Goal: Information Seeking & Learning: Learn about a topic

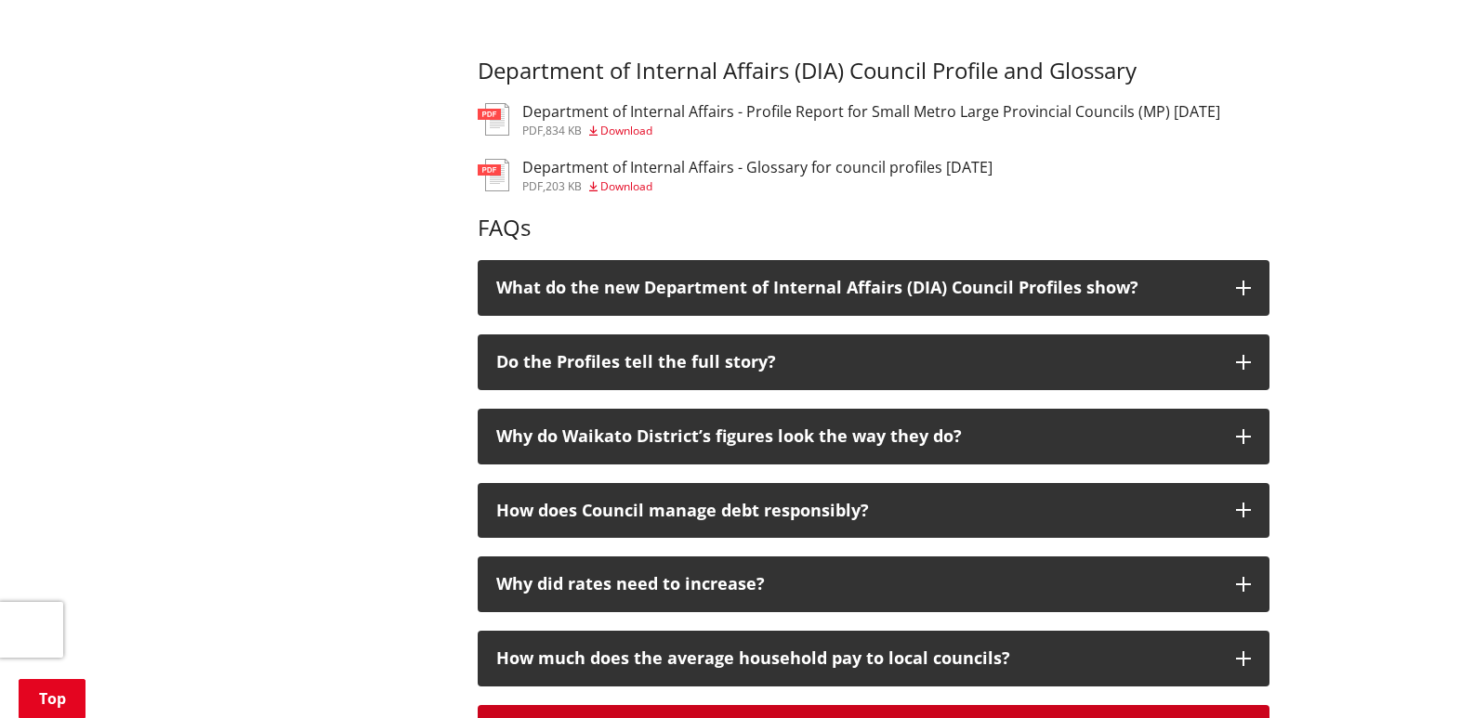
scroll to position [1115, 0]
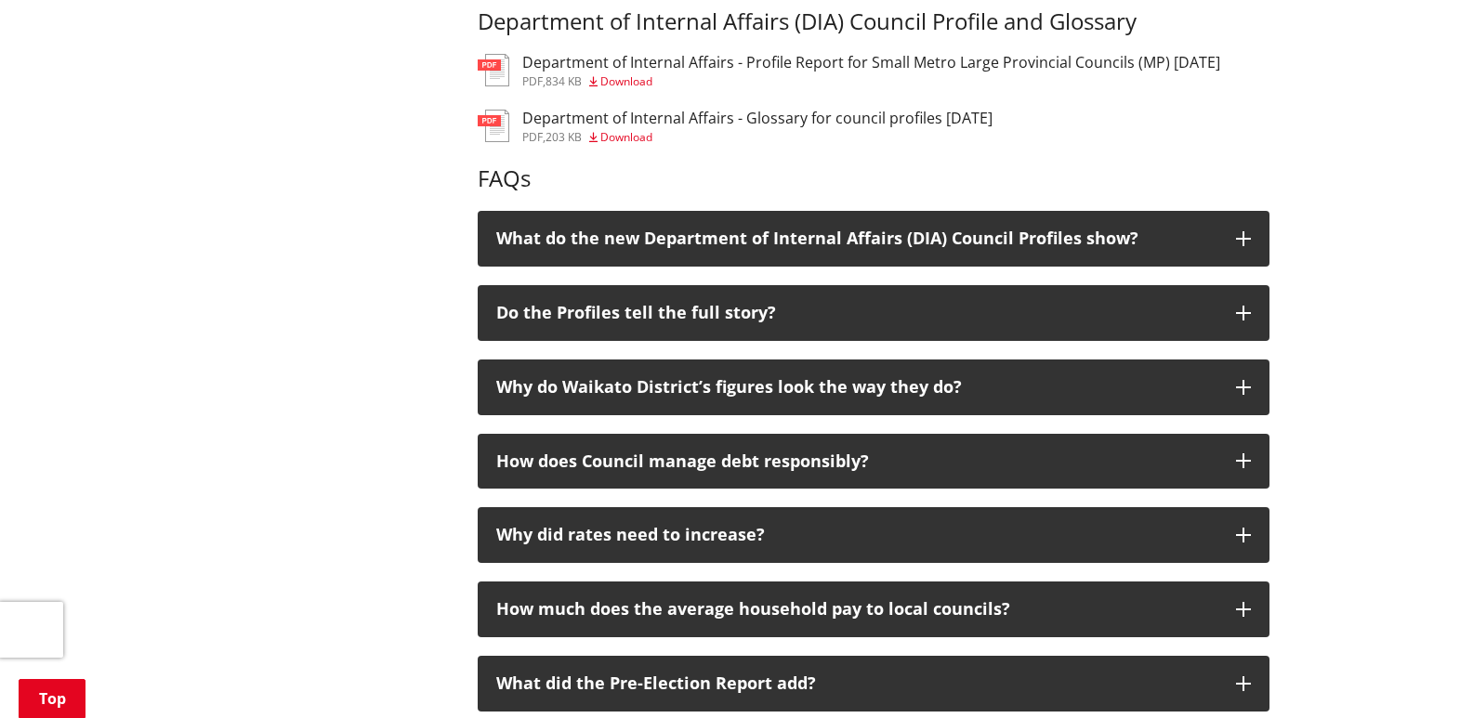
click at [702, 68] on h3 "Department of Internal Affairs - Profile Report for Small Metro Large Provincia…" at bounding box center [871, 63] width 698 height 18
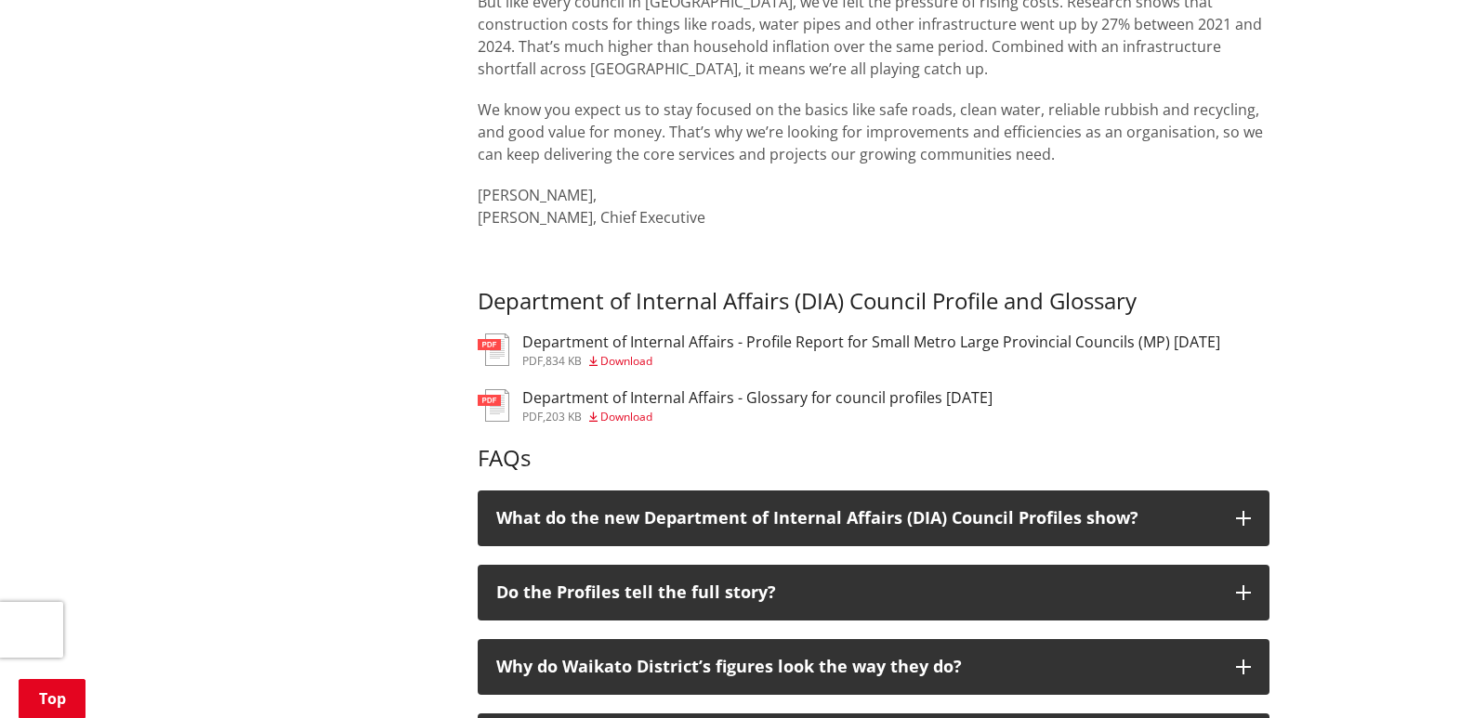
scroll to position [836, 0]
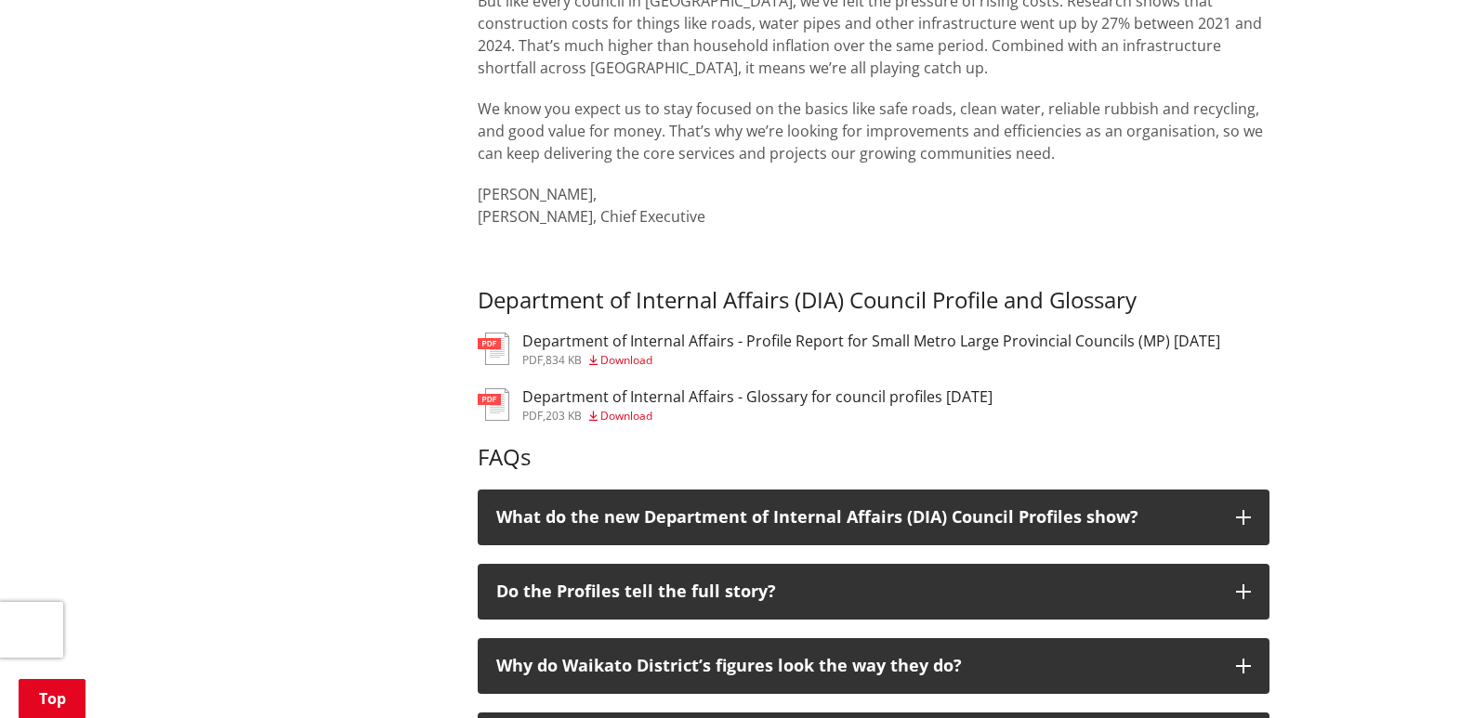
click at [745, 398] on h3 "Department of Internal Affairs - Glossary for council profiles [DATE]" at bounding box center [757, 397] width 470 height 18
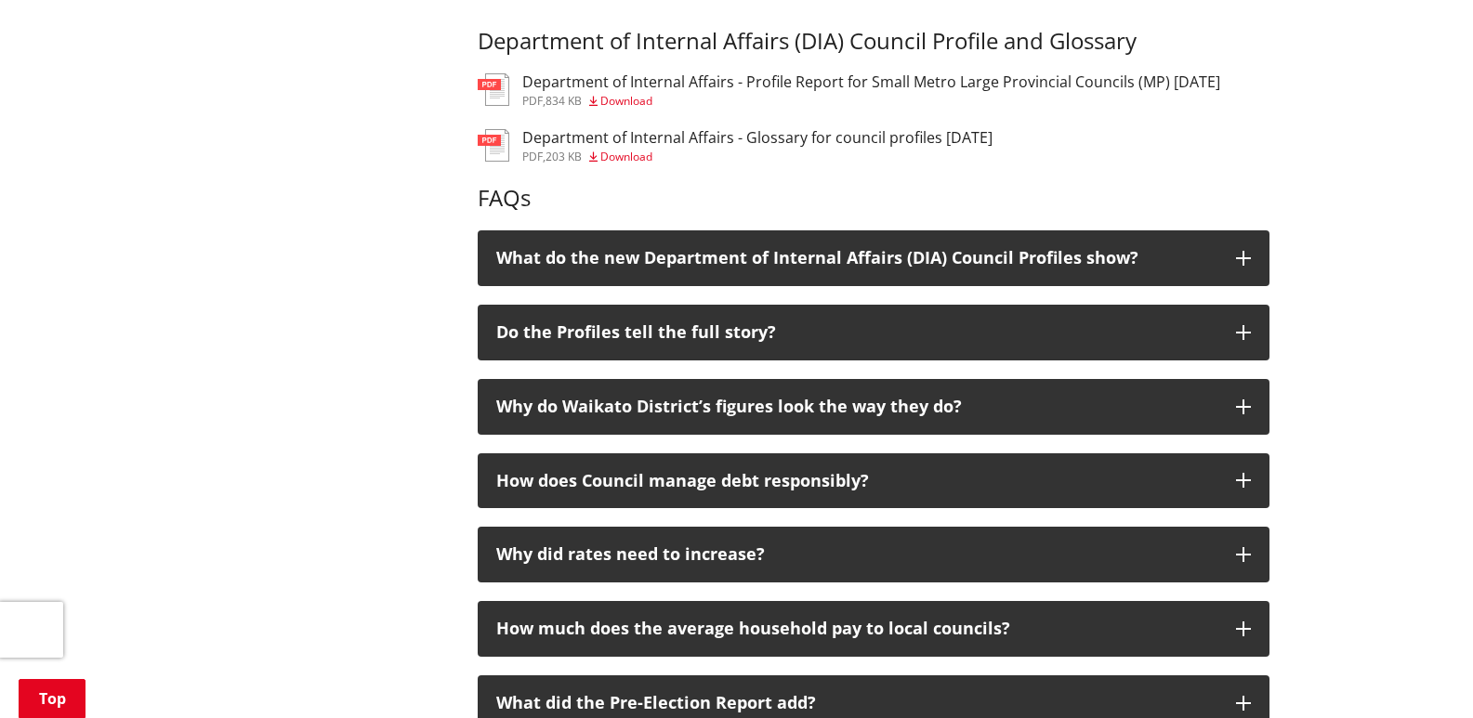
scroll to position [1207, 0]
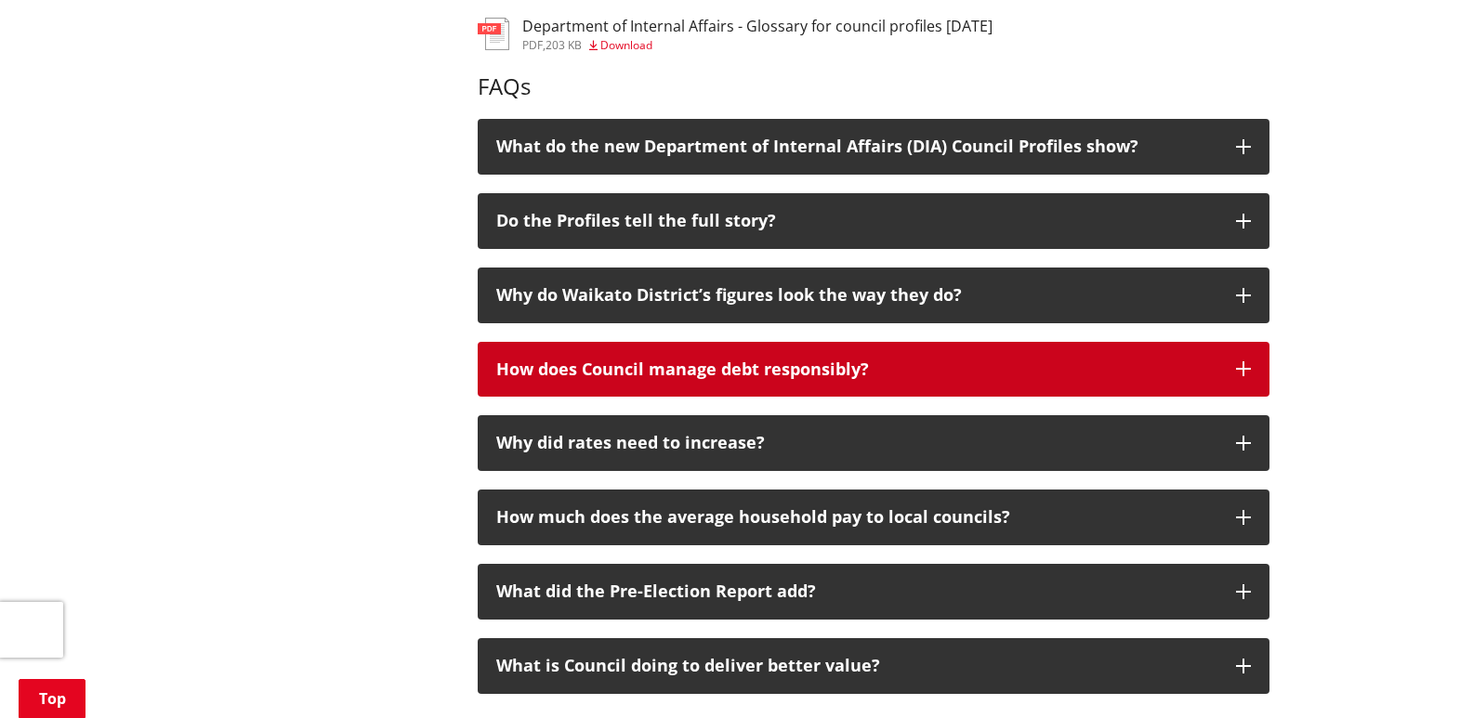
click at [1246, 365] on icon "button" at bounding box center [1243, 369] width 15 height 15
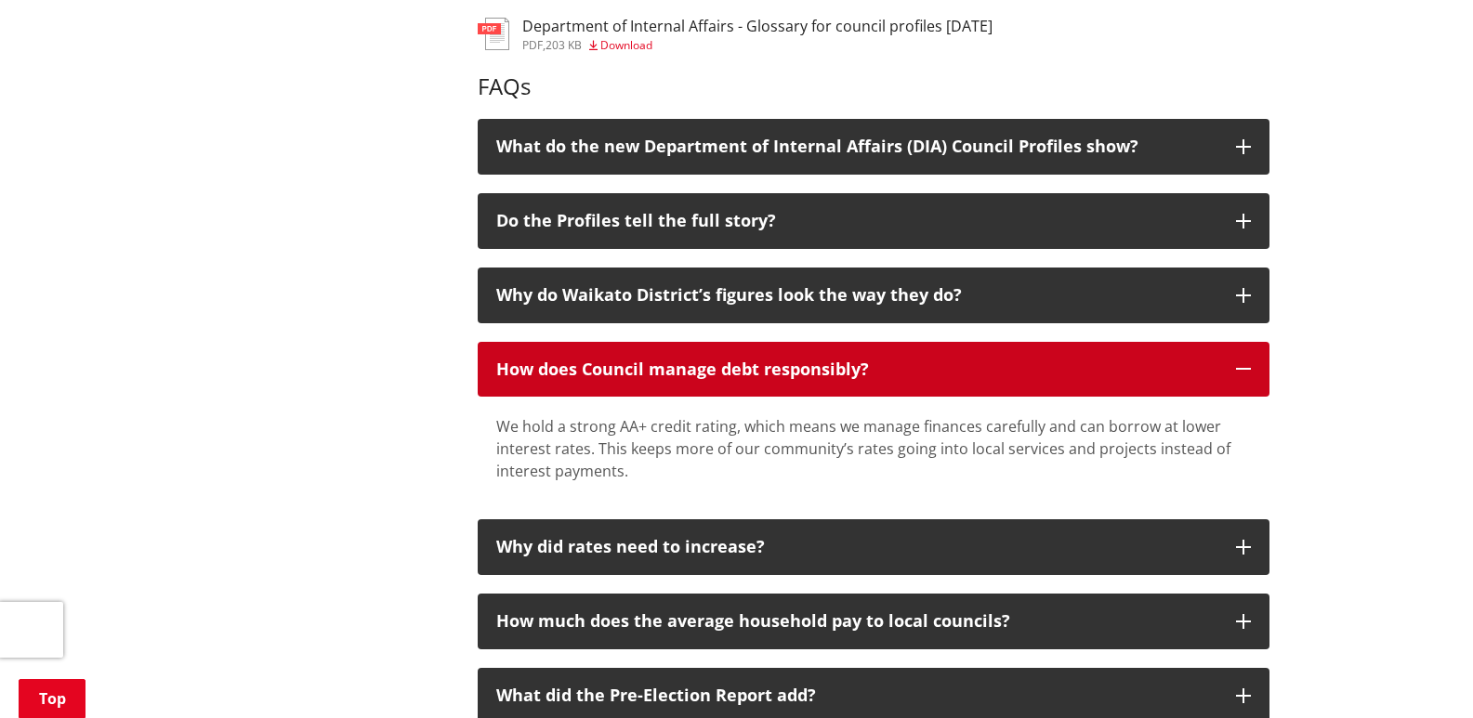
click at [1246, 365] on icon "button" at bounding box center [1243, 369] width 15 height 15
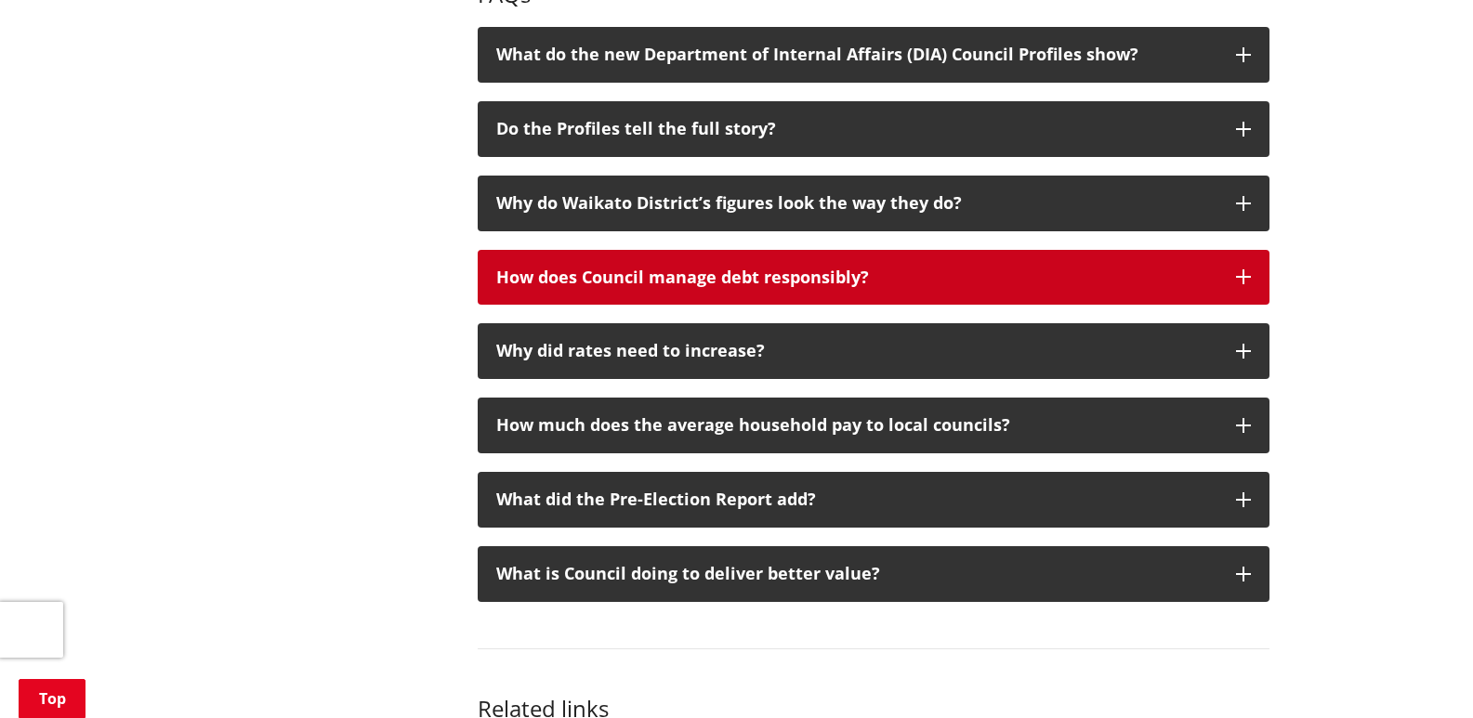
scroll to position [1300, 0]
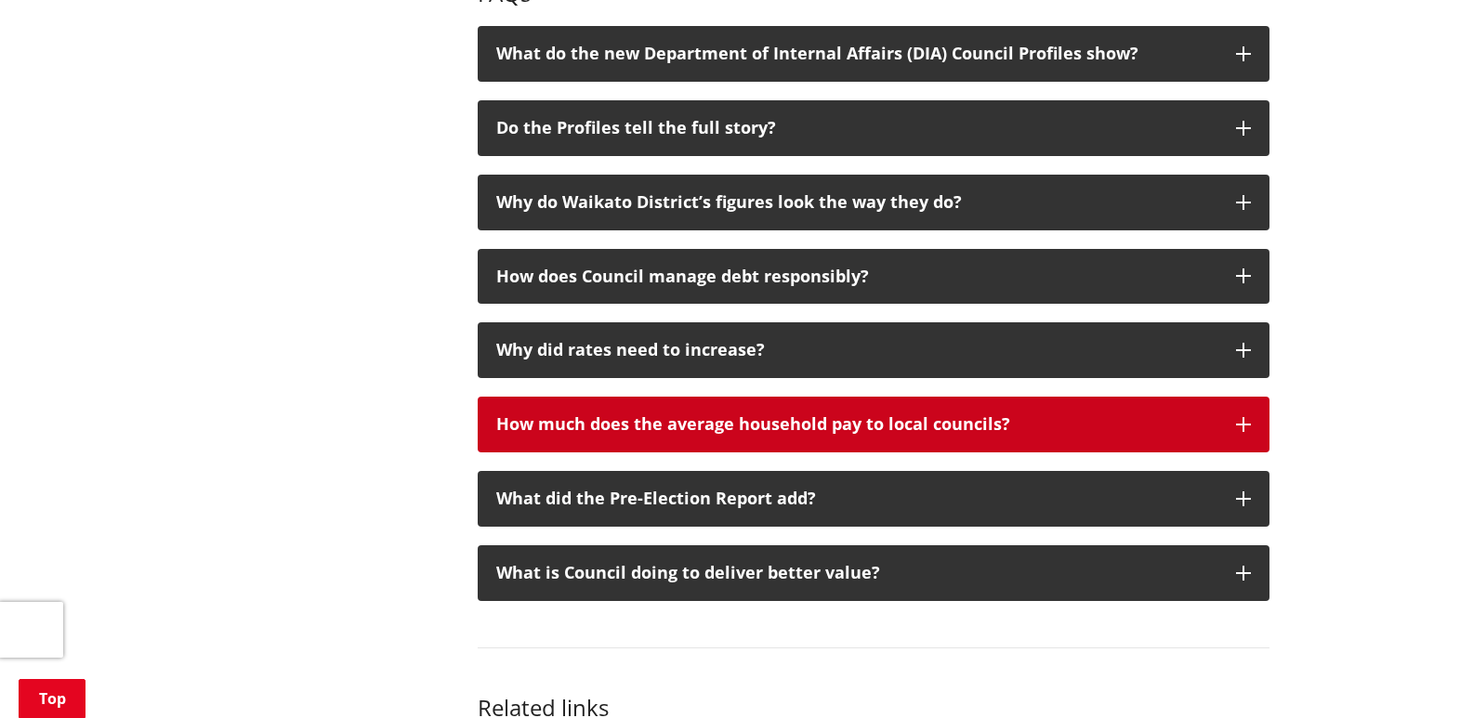
click at [1250, 421] on icon "button" at bounding box center [1243, 424] width 15 height 15
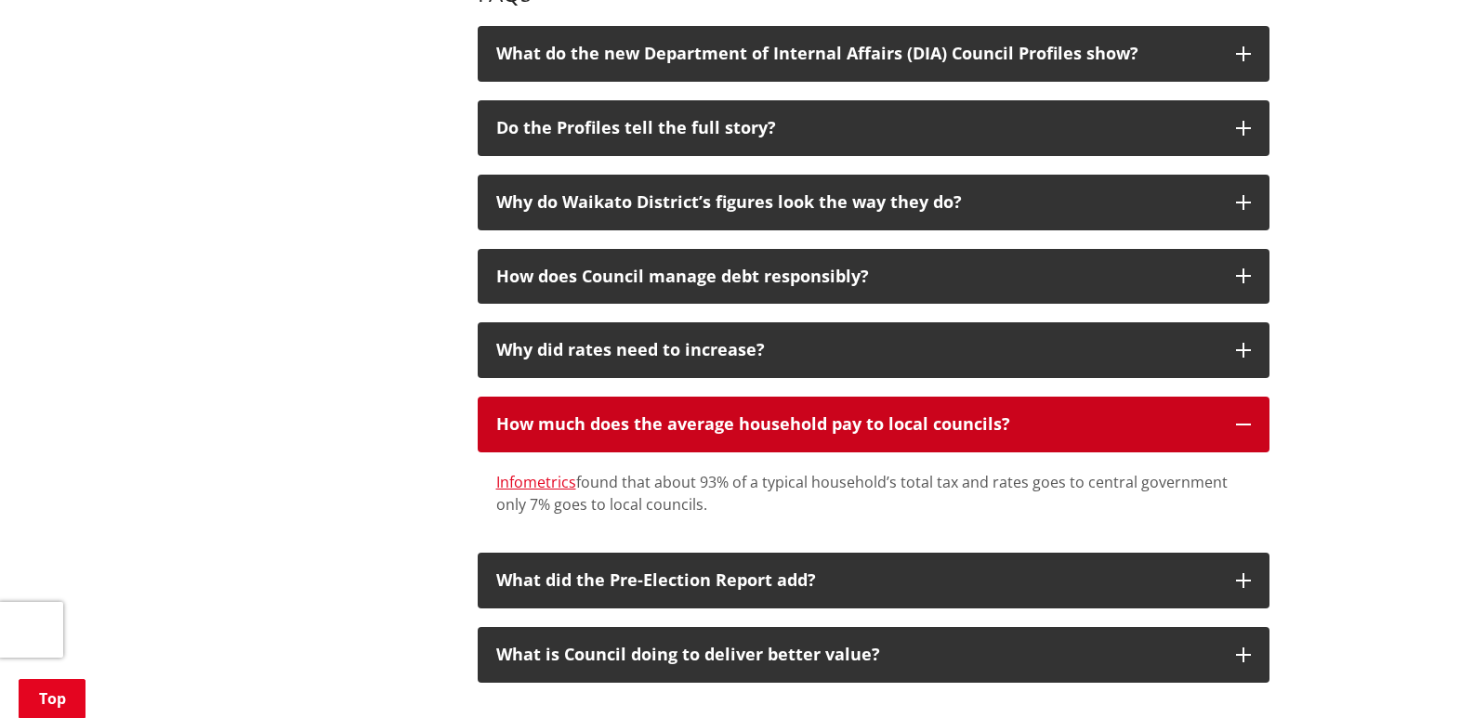
click at [1250, 419] on icon "button" at bounding box center [1243, 424] width 15 height 15
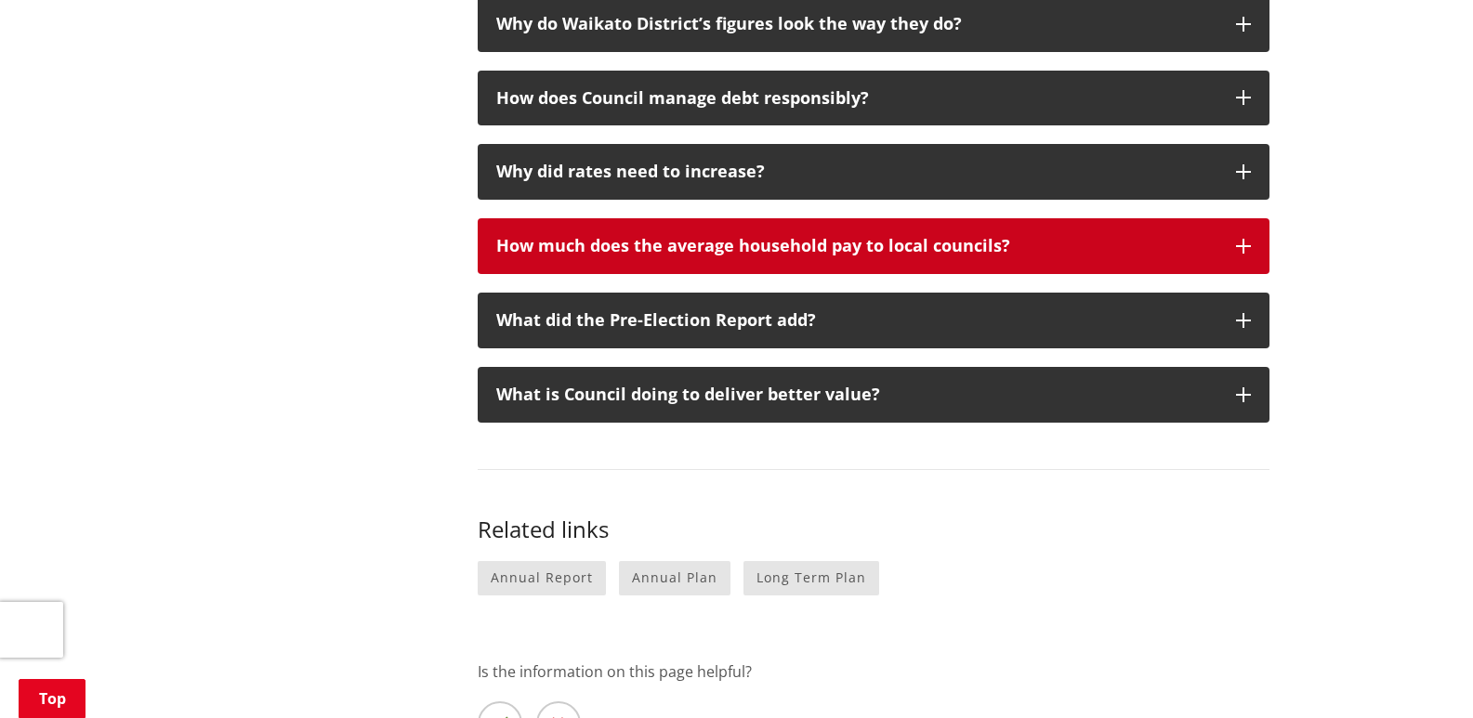
scroll to position [1486, 0]
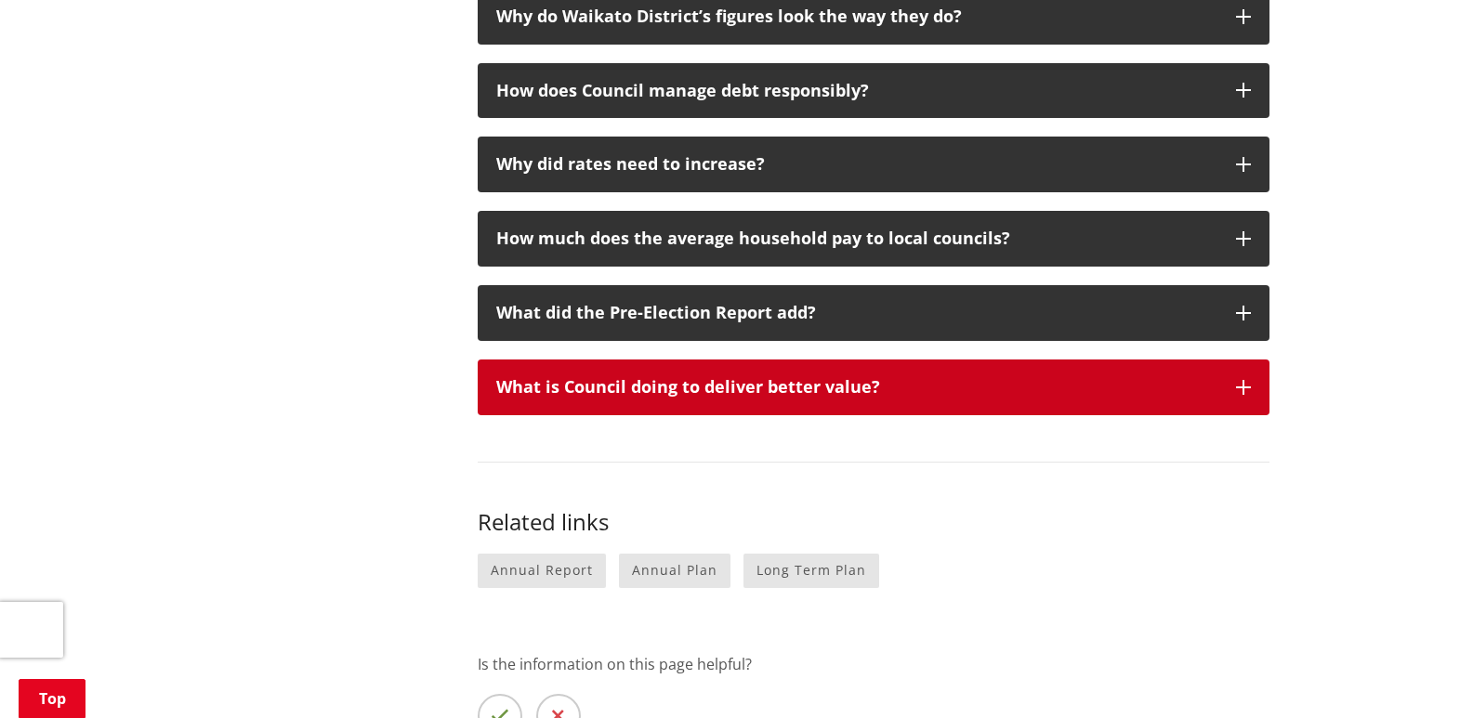
click at [1246, 391] on icon "button" at bounding box center [1243, 387] width 15 height 15
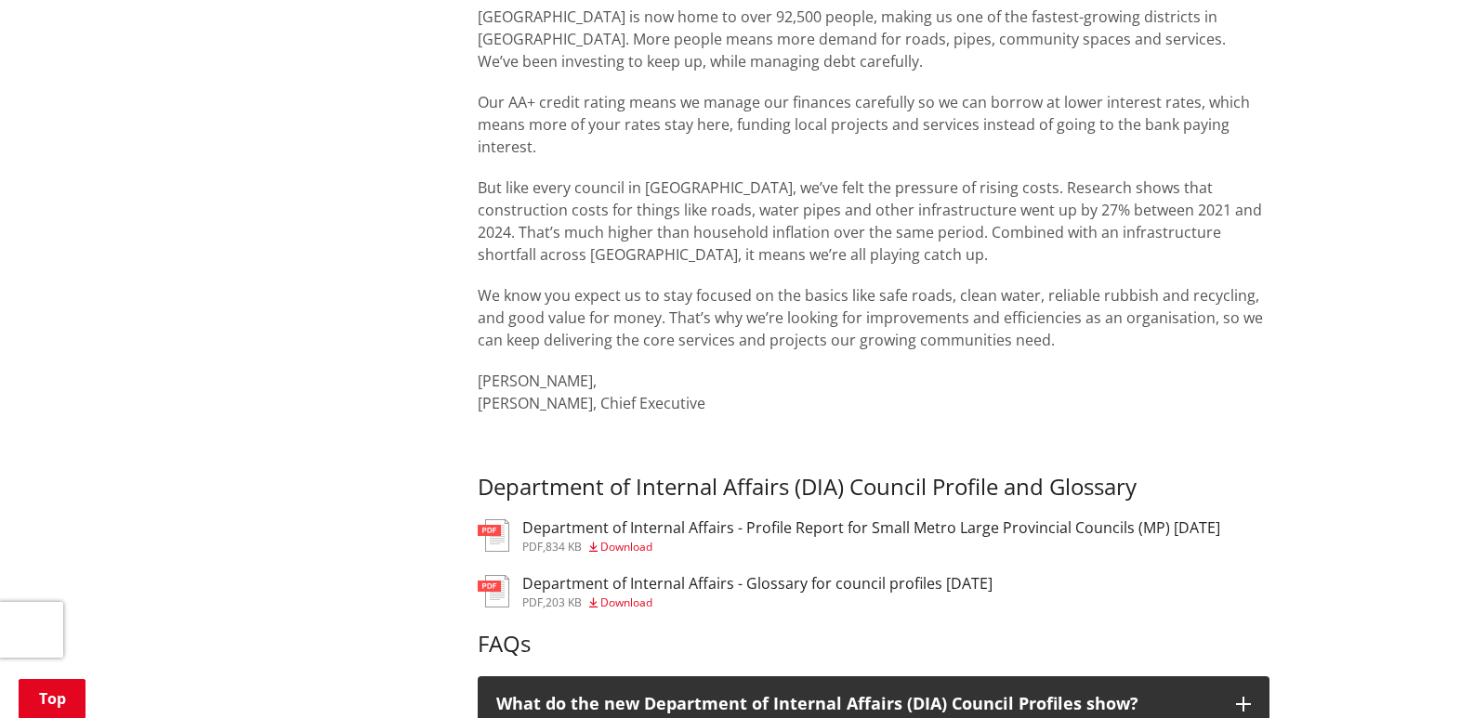
scroll to position [278, 0]
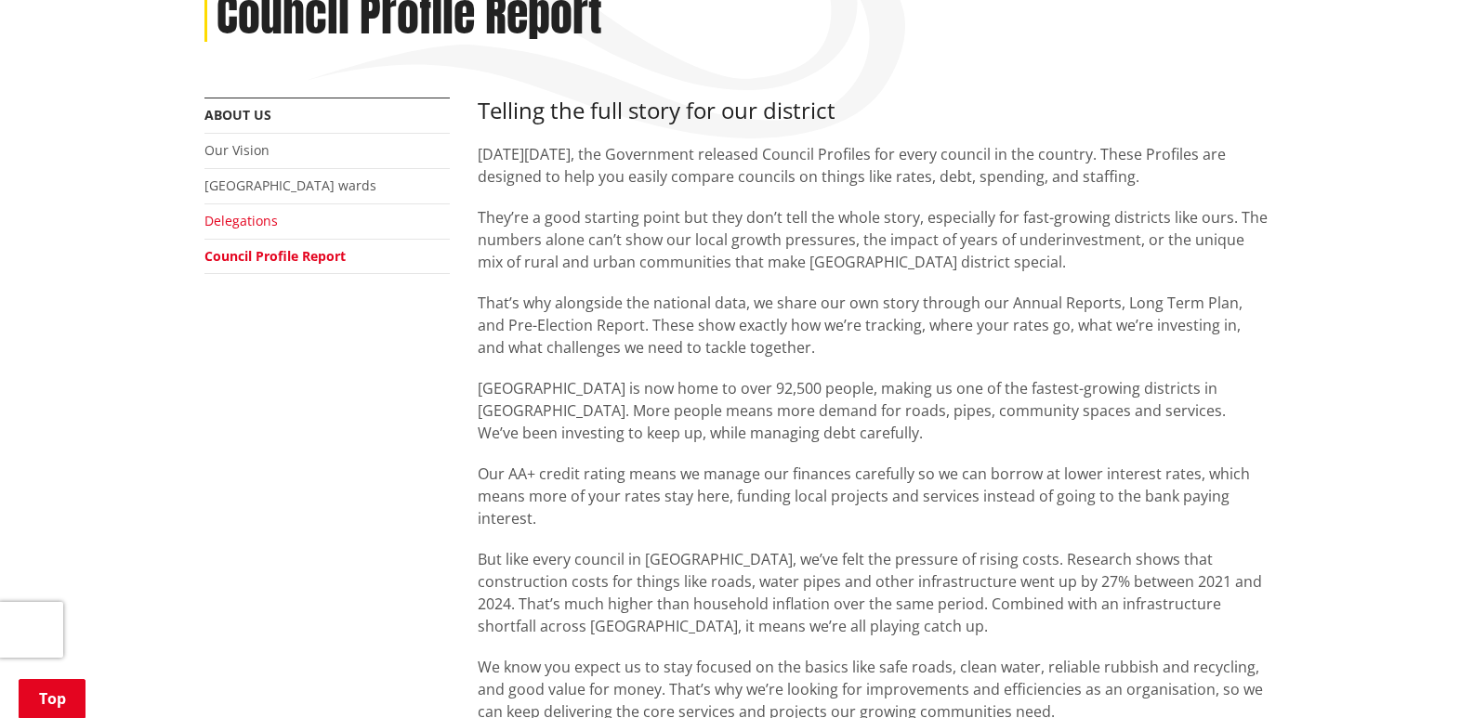
click at [233, 226] on link "Delegations" at bounding box center [240, 221] width 73 height 18
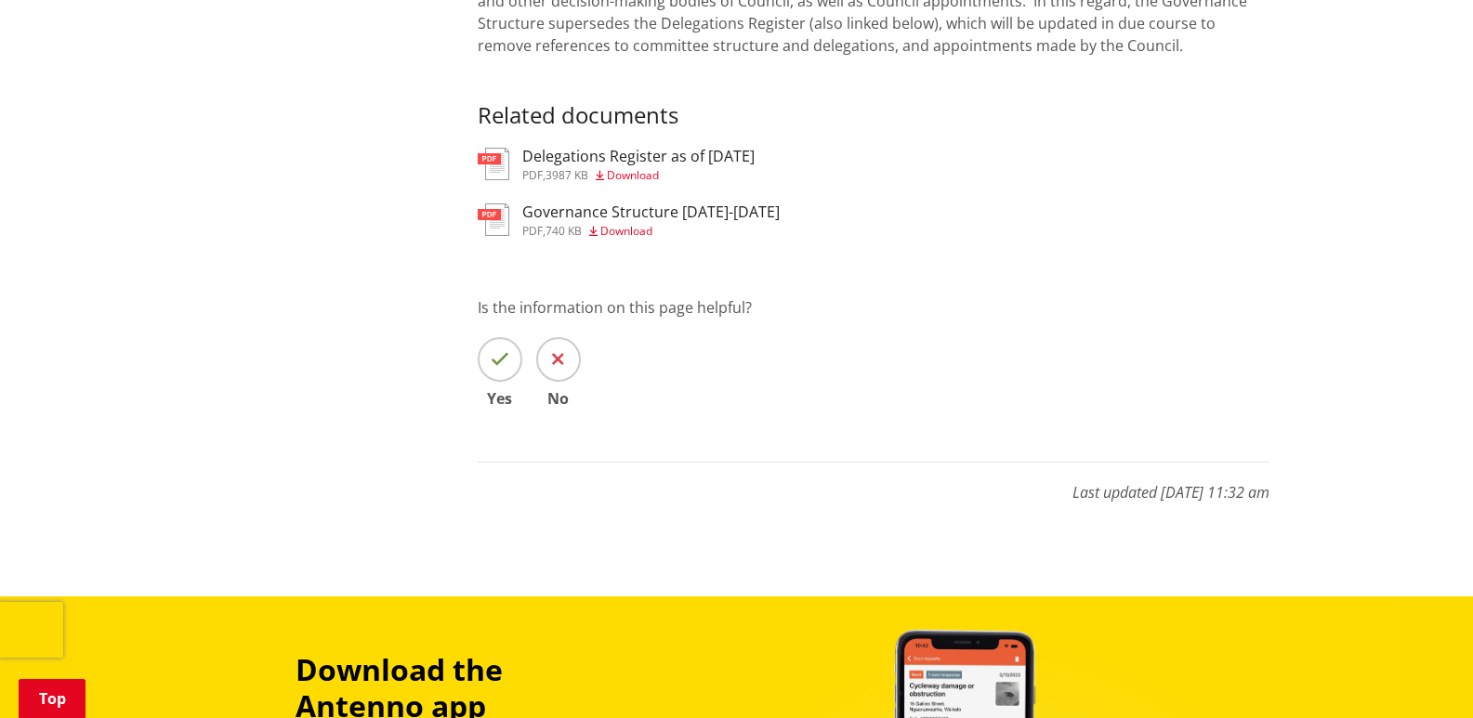
scroll to position [558, 0]
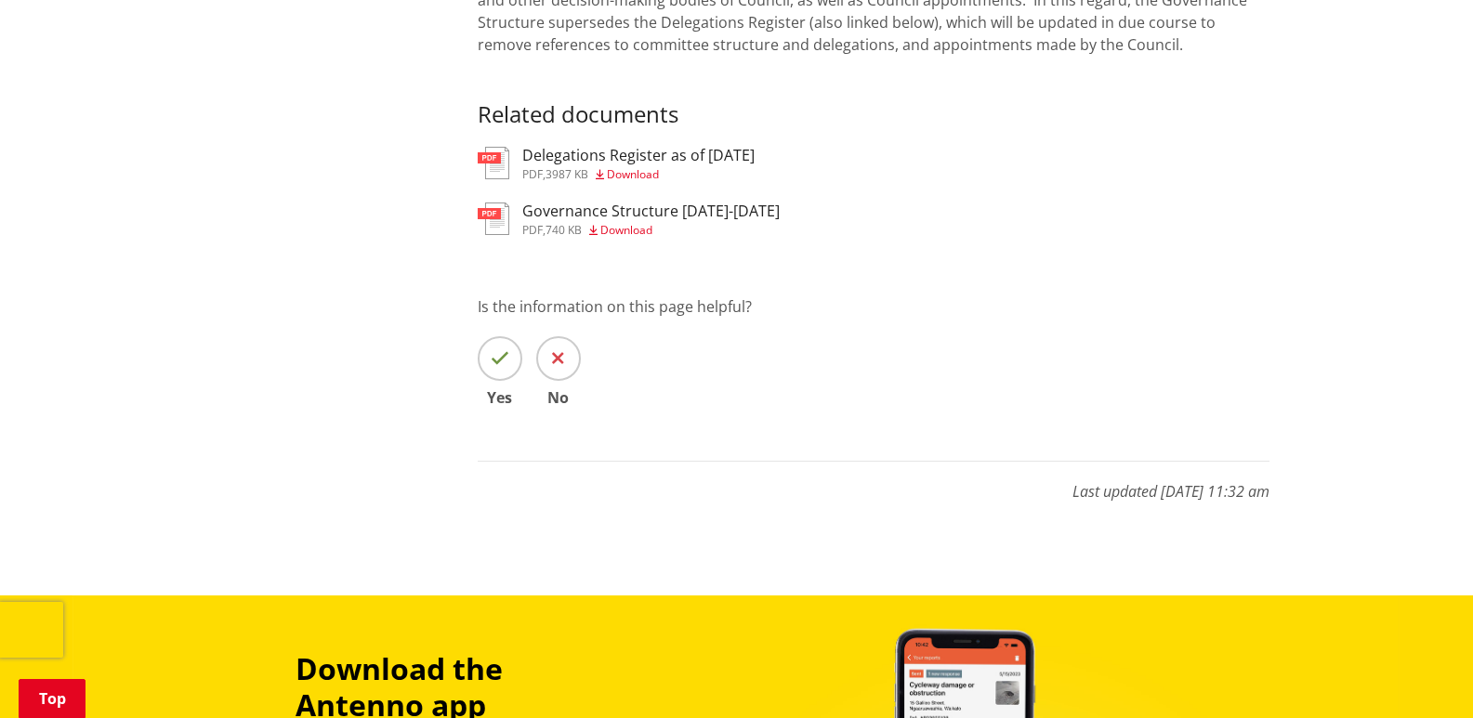
click at [681, 161] on h3 "Delegations Register as of 22 August 2025" at bounding box center [638, 156] width 232 height 18
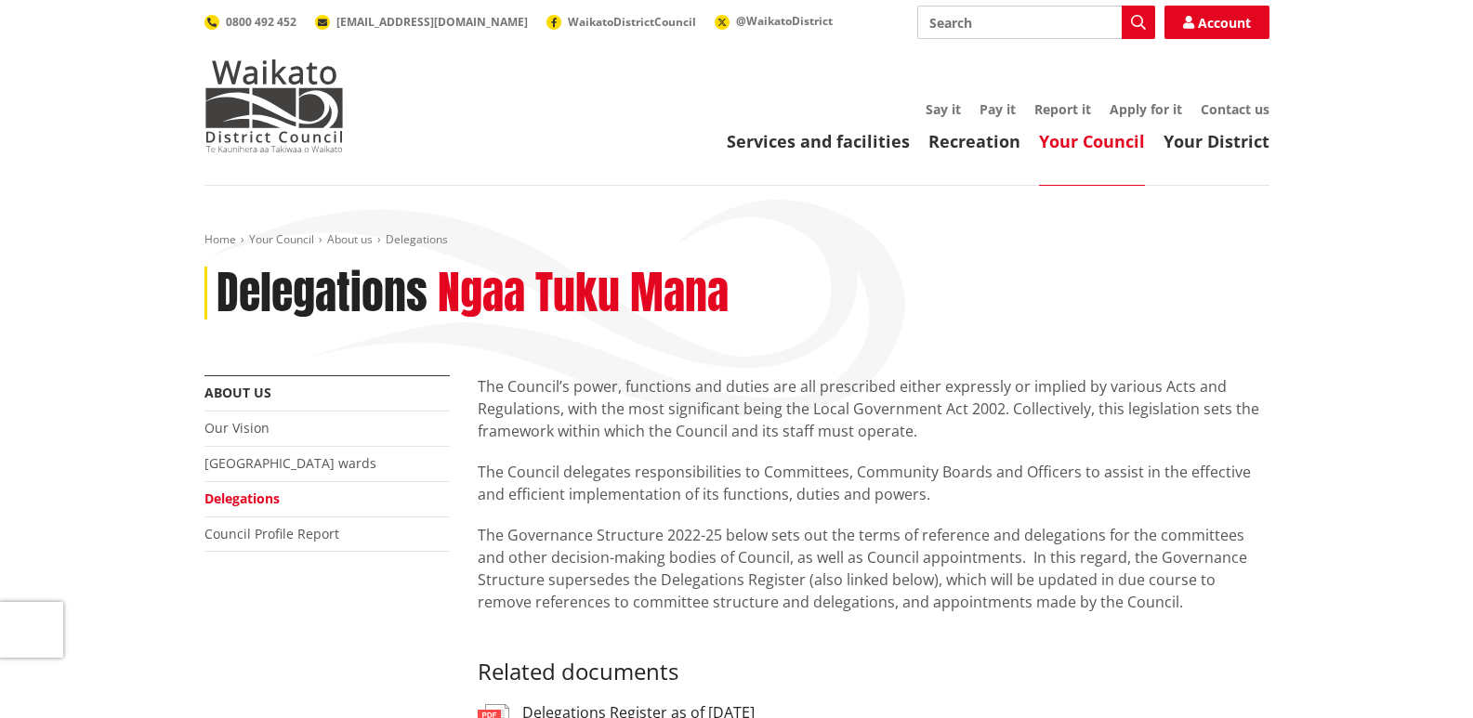
scroll to position [558, 0]
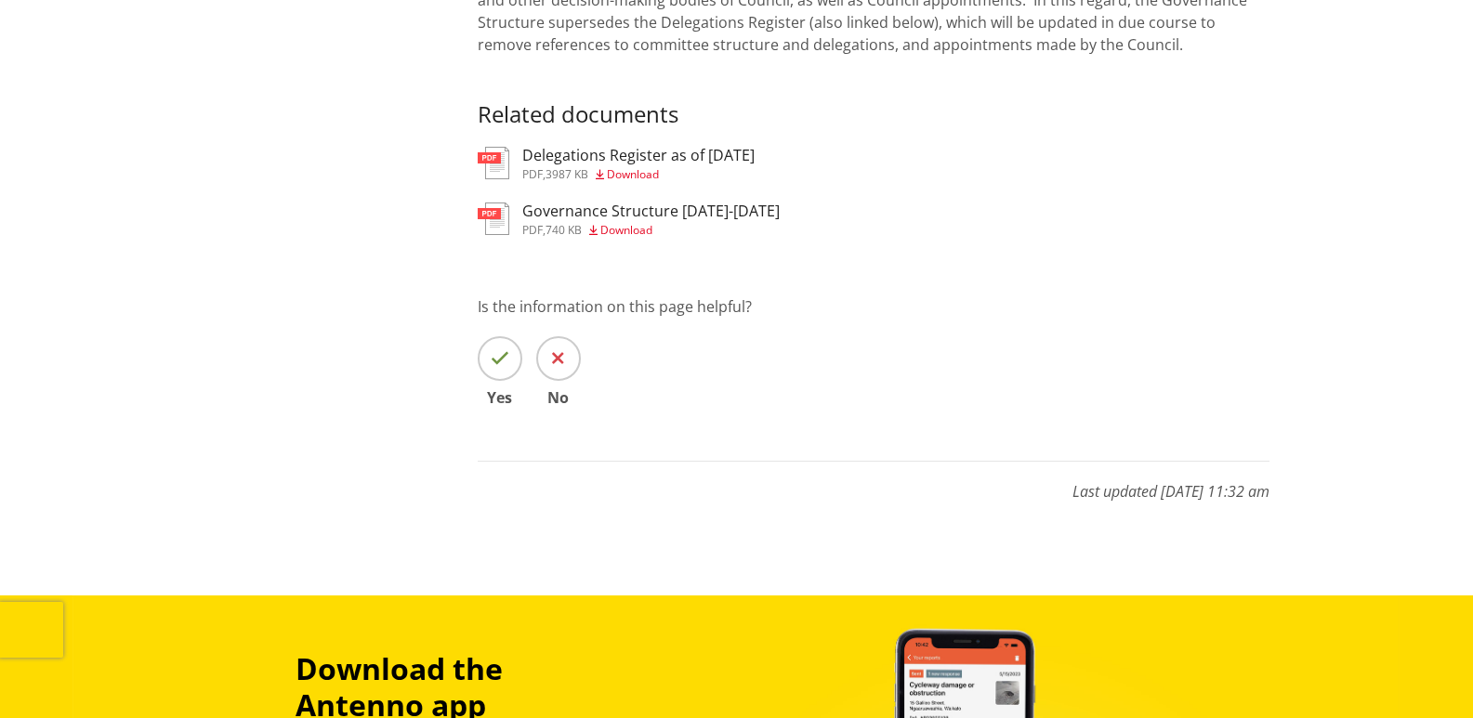
click at [628, 209] on h3 "Governance Structure [DATE]-[DATE]" at bounding box center [650, 212] width 257 height 18
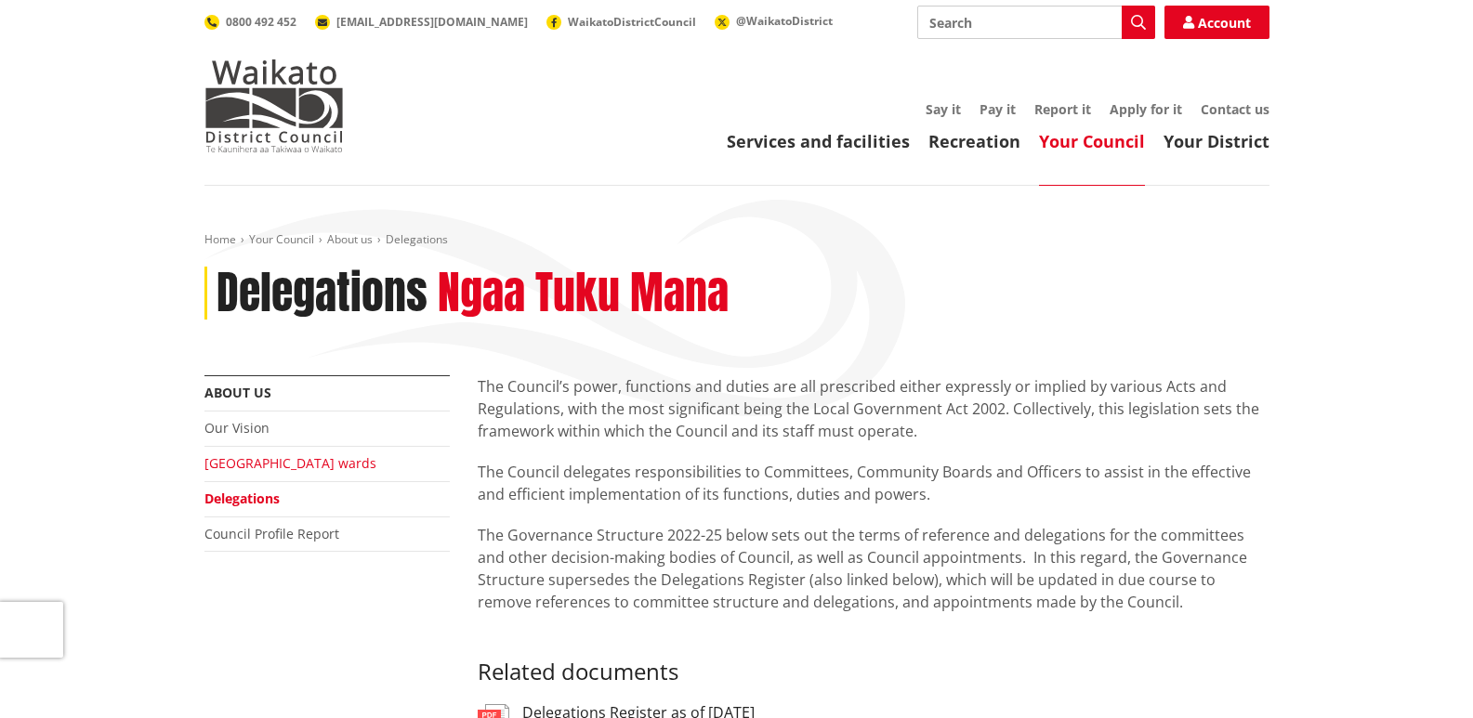
click at [305, 464] on link "[GEOGRAPHIC_DATA] wards" at bounding box center [290, 463] width 172 height 18
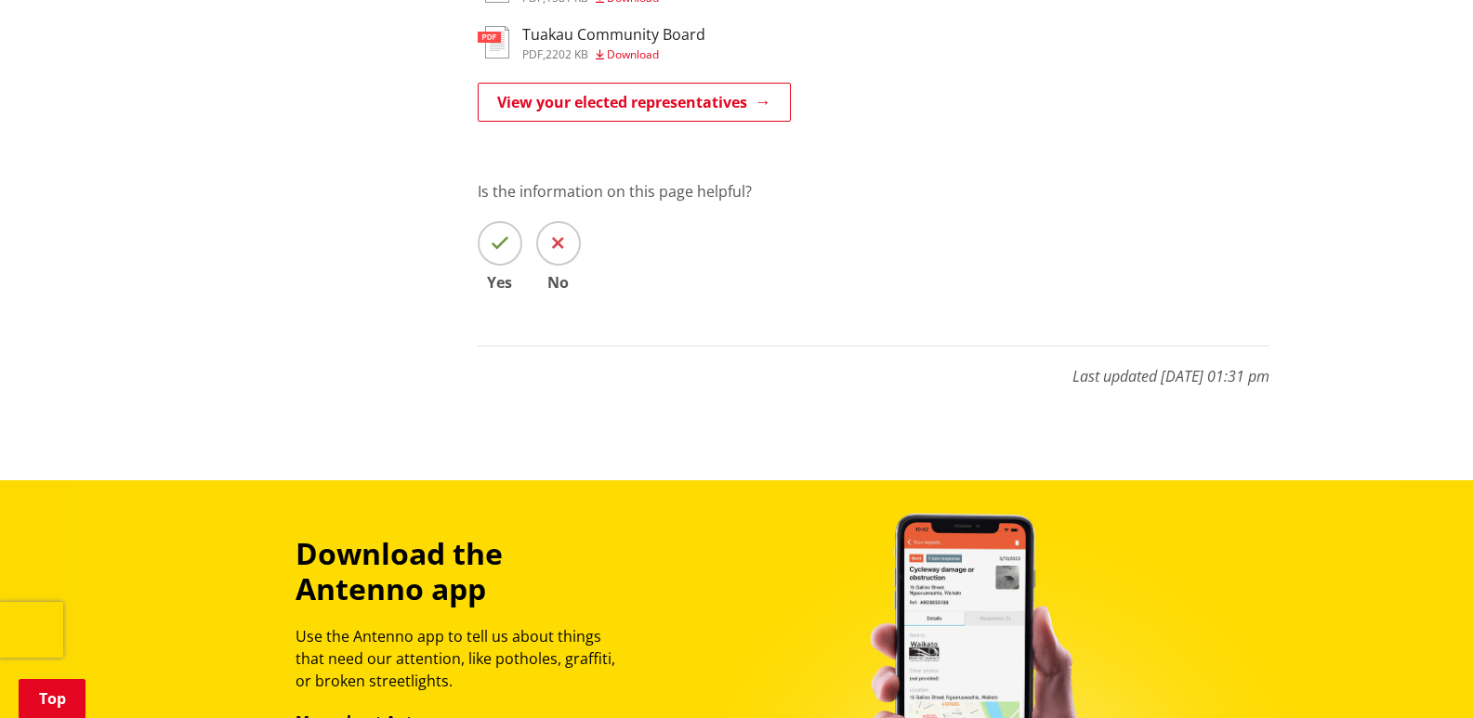
scroll to position [2045, 0]
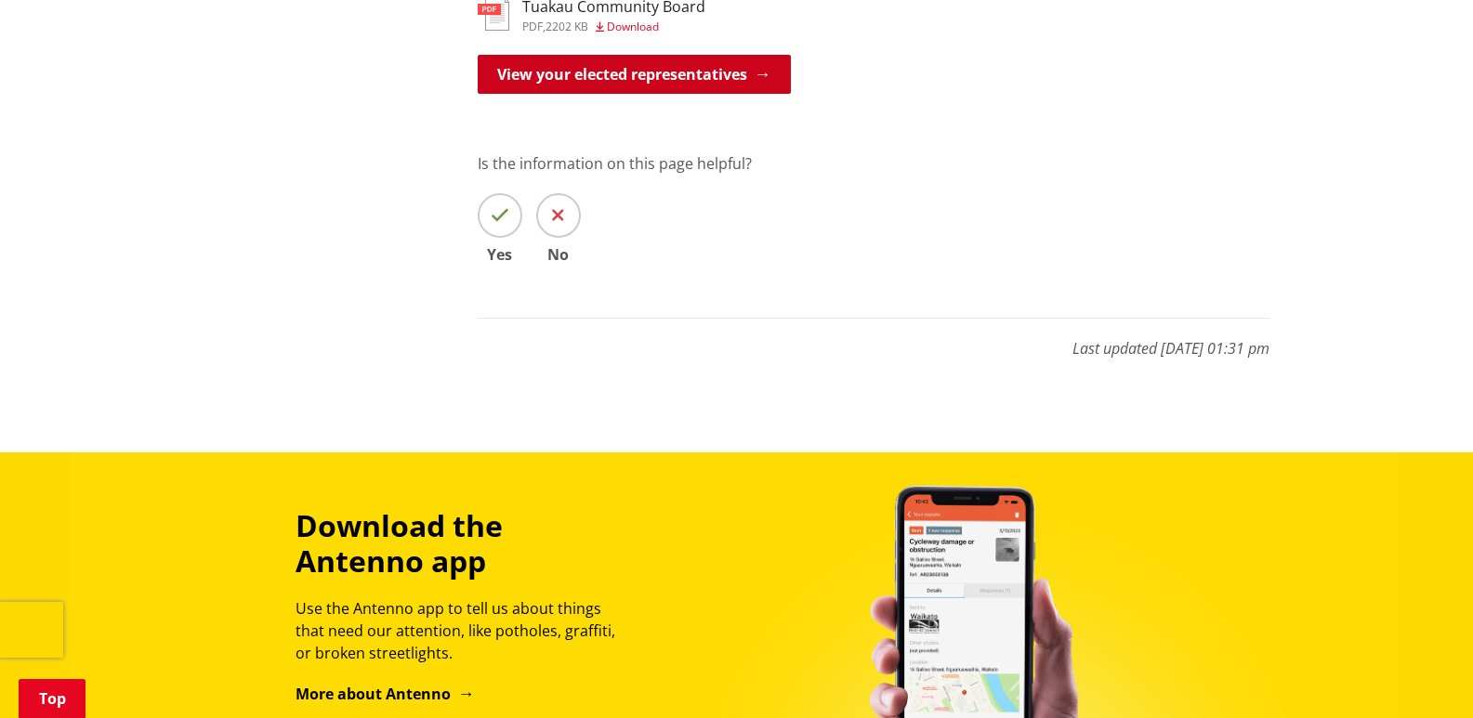
click at [665, 55] on link "View your elected representatives" at bounding box center [634, 74] width 313 height 39
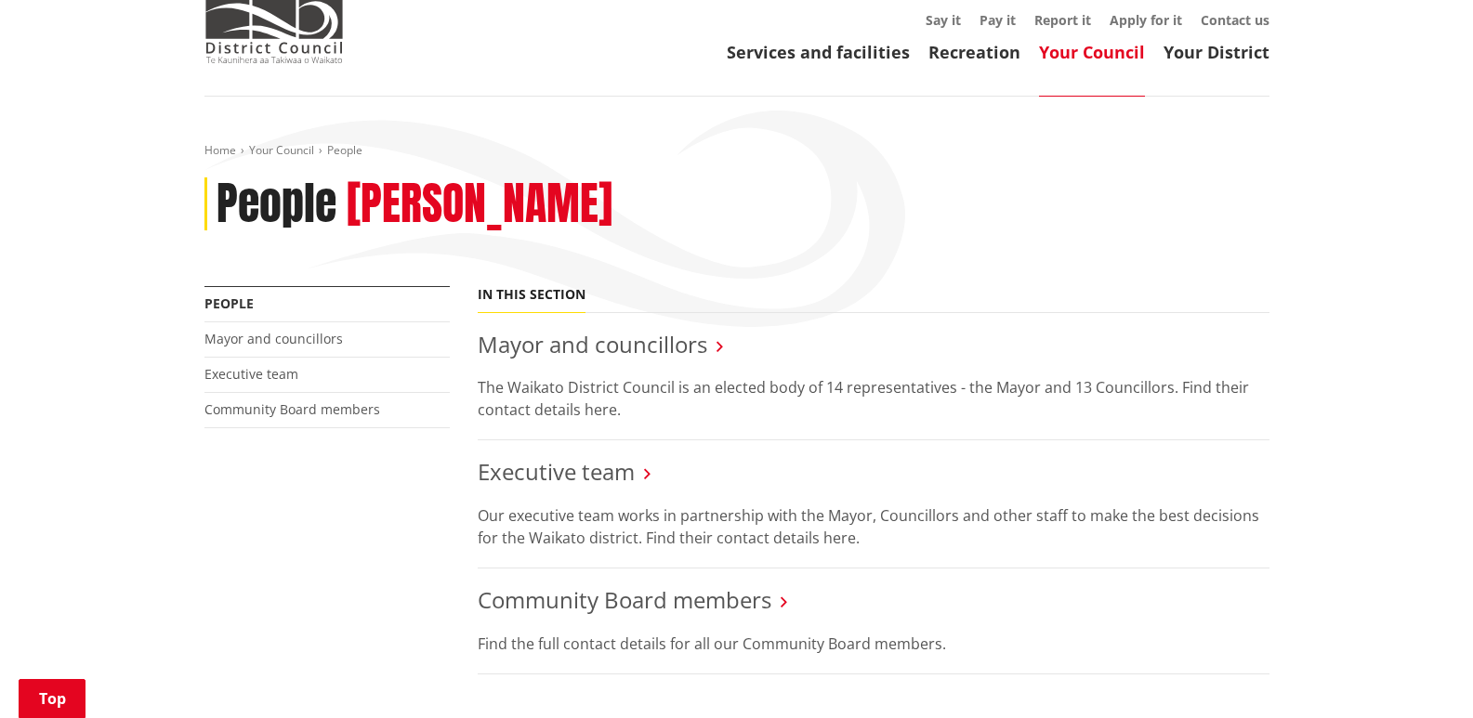
scroll to position [279, 0]
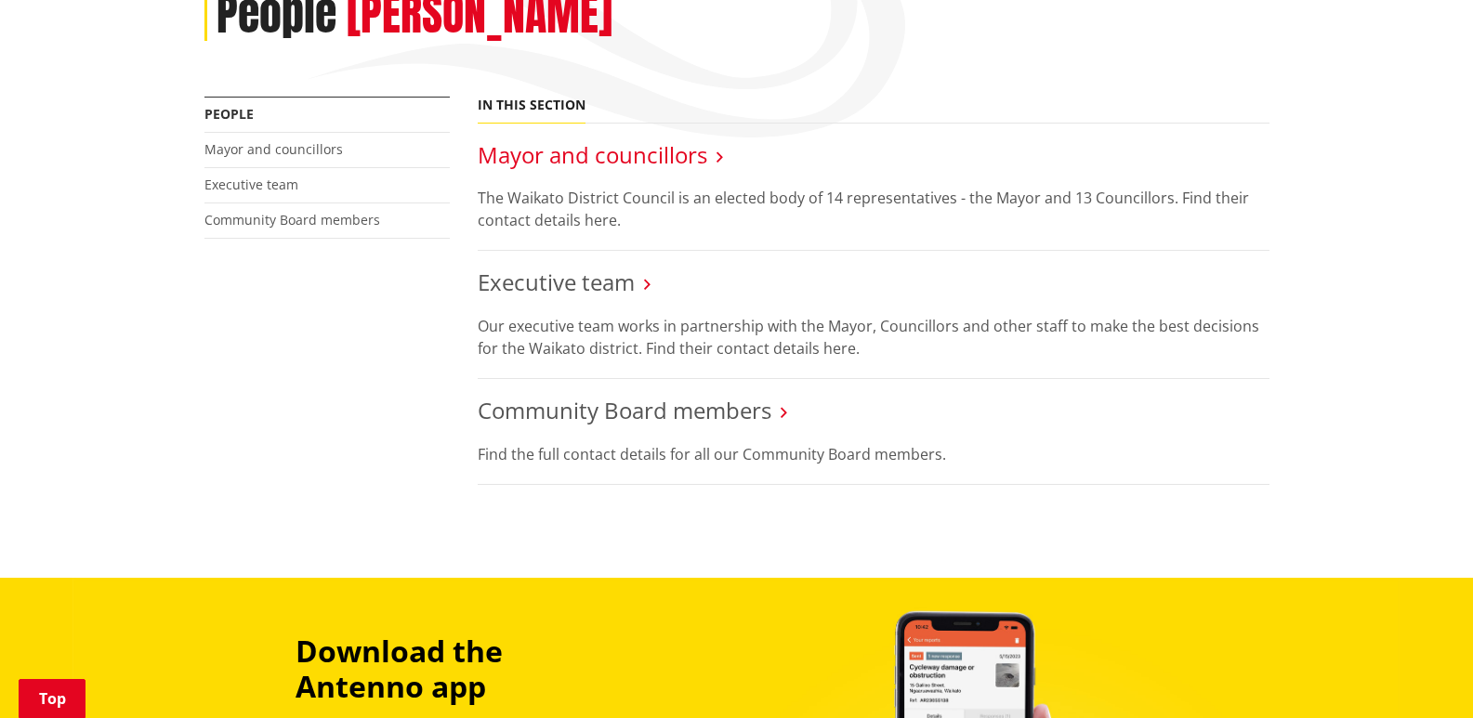
click at [559, 150] on link "Mayor and councillors" at bounding box center [593, 154] width 230 height 31
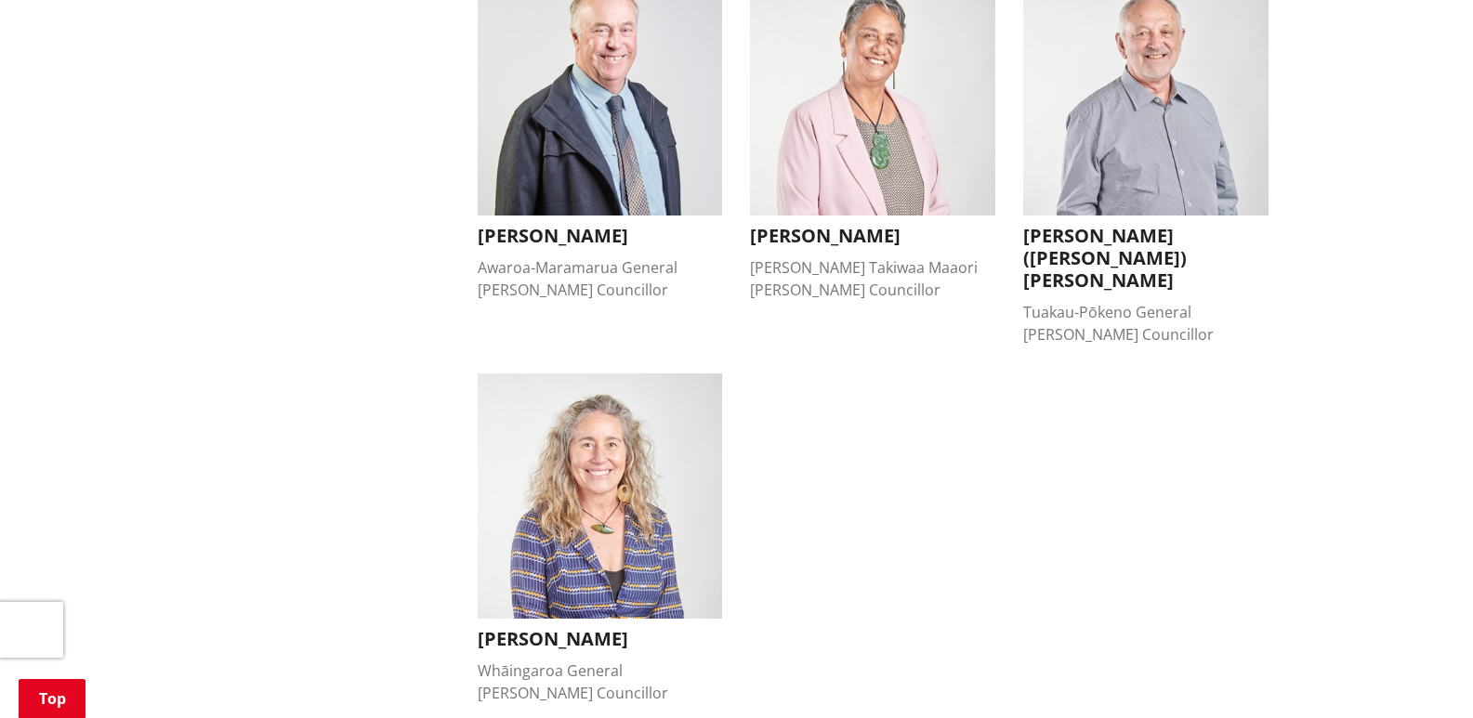
scroll to position [1673, 0]
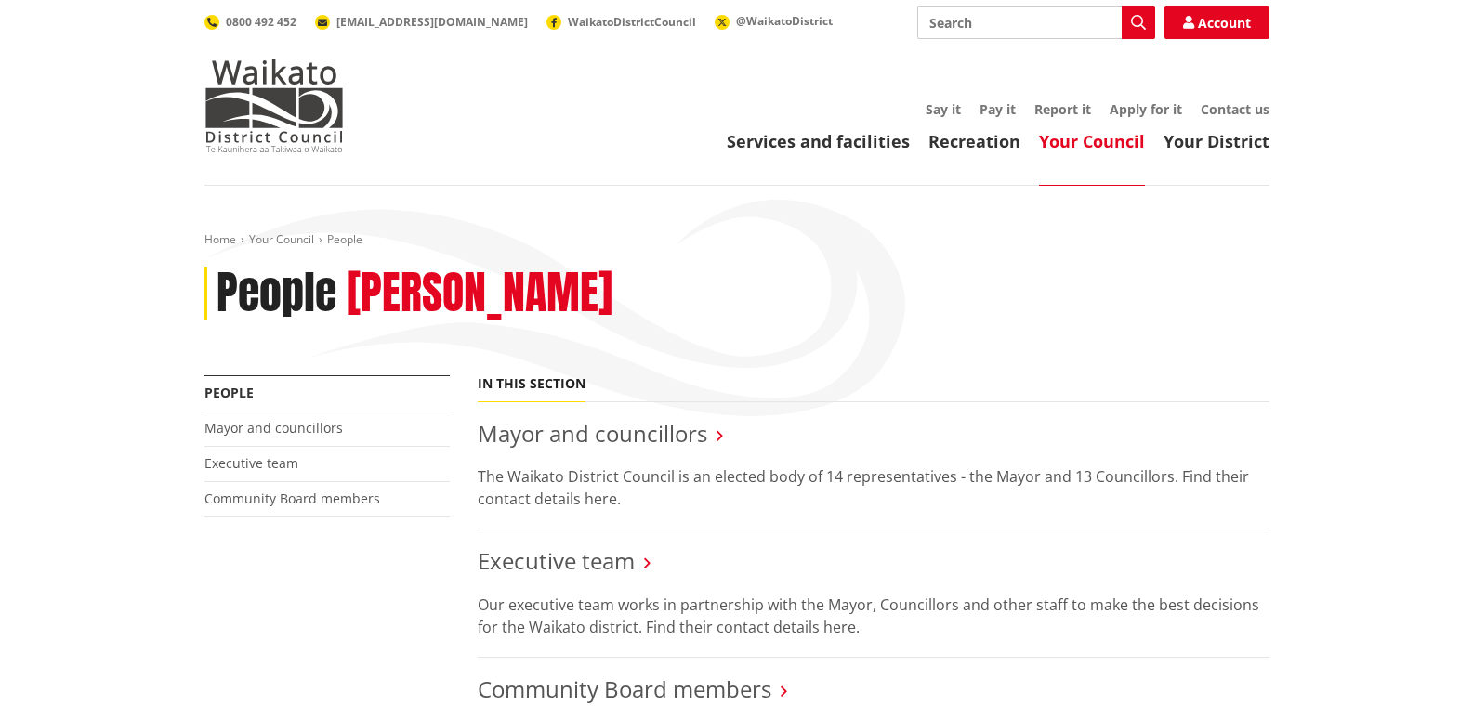
scroll to position [279, 0]
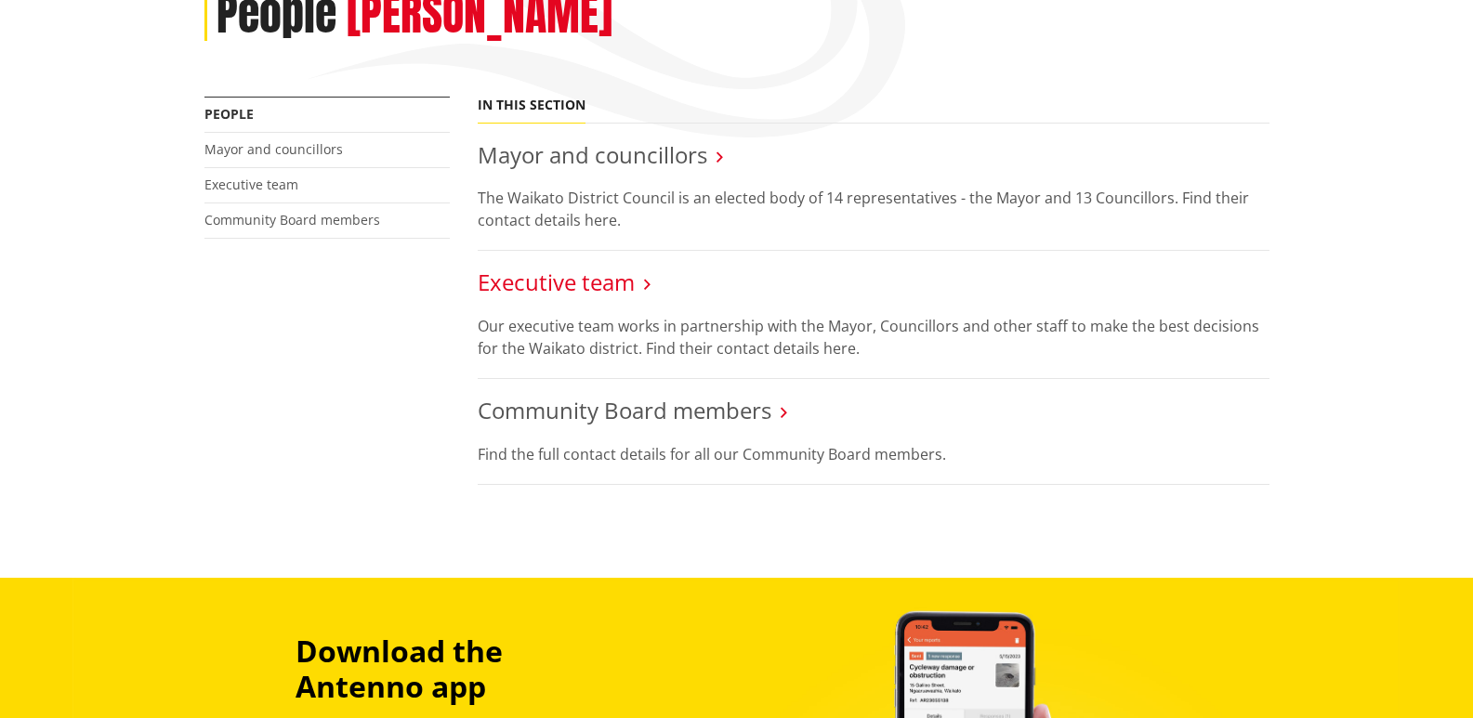
click at [562, 278] on link "Executive team" at bounding box center [556, 282] width 157 height 31
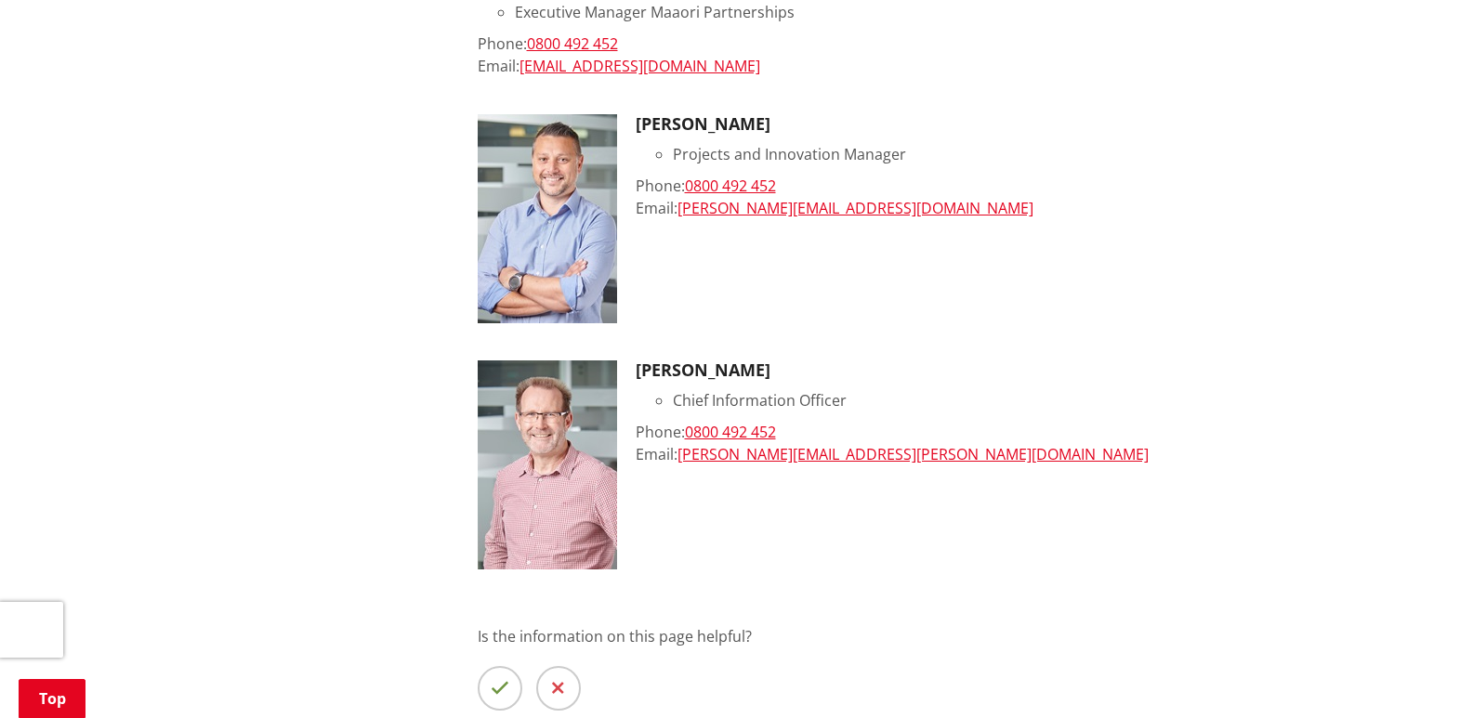
scroll to position [2138, 0]
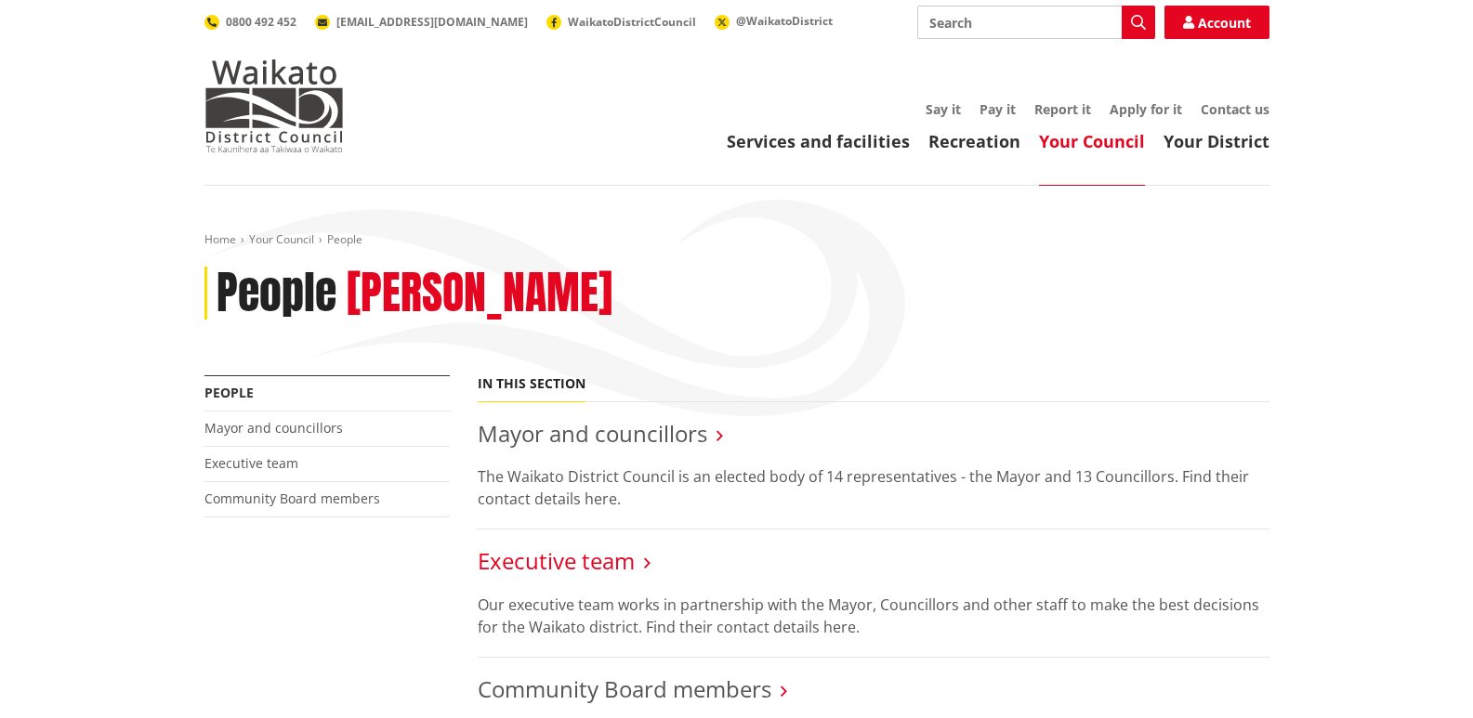
scroll to position [279, 0]
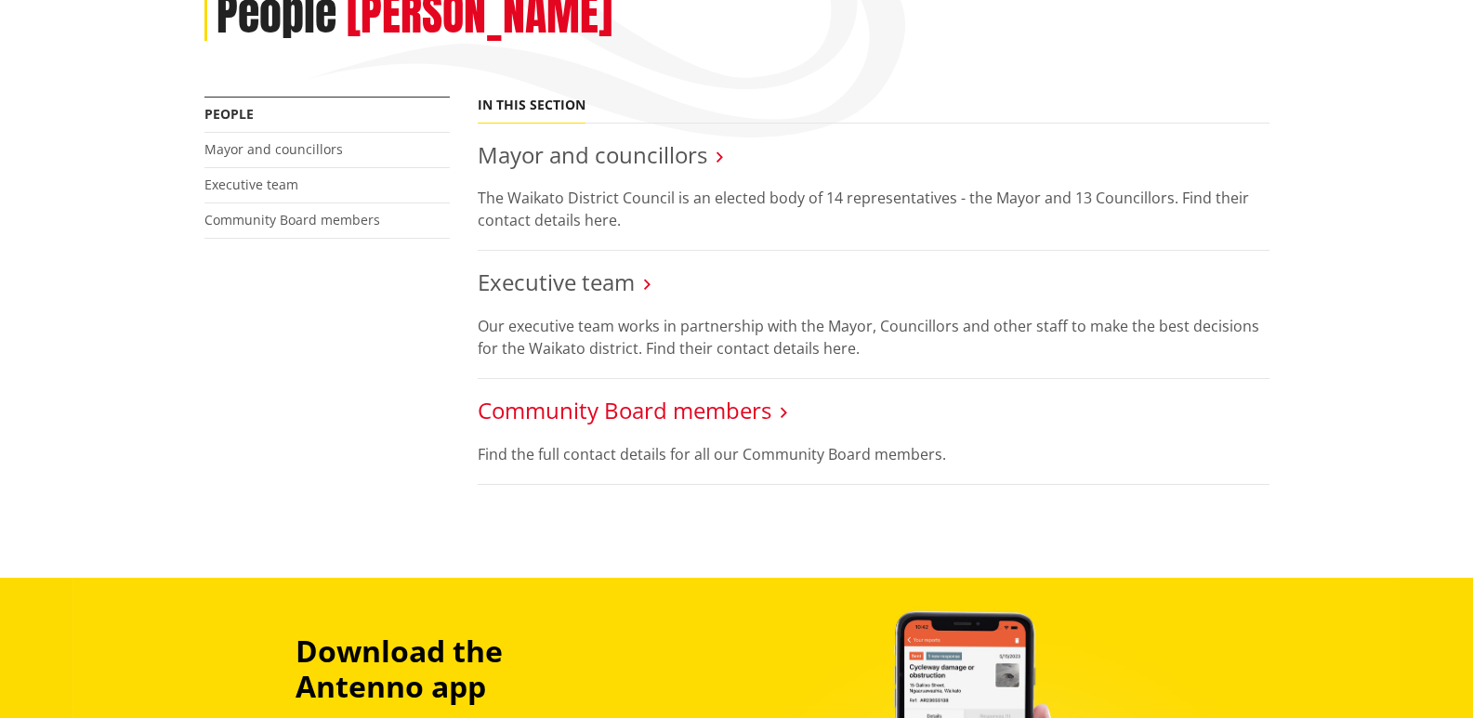
click at [626, 419] on link "Community Board members" at bounding box center [625, 410] width 294 height 31
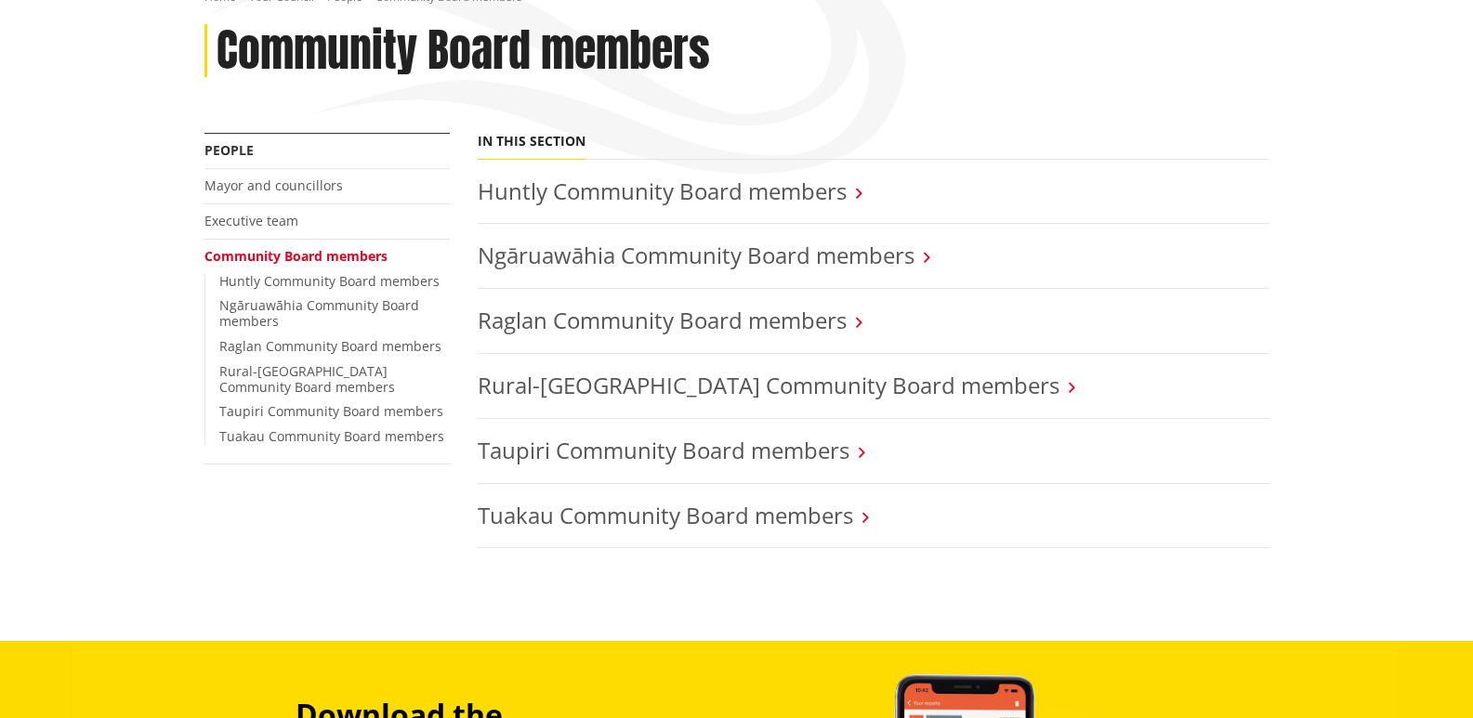
scroll to position [279, 0]
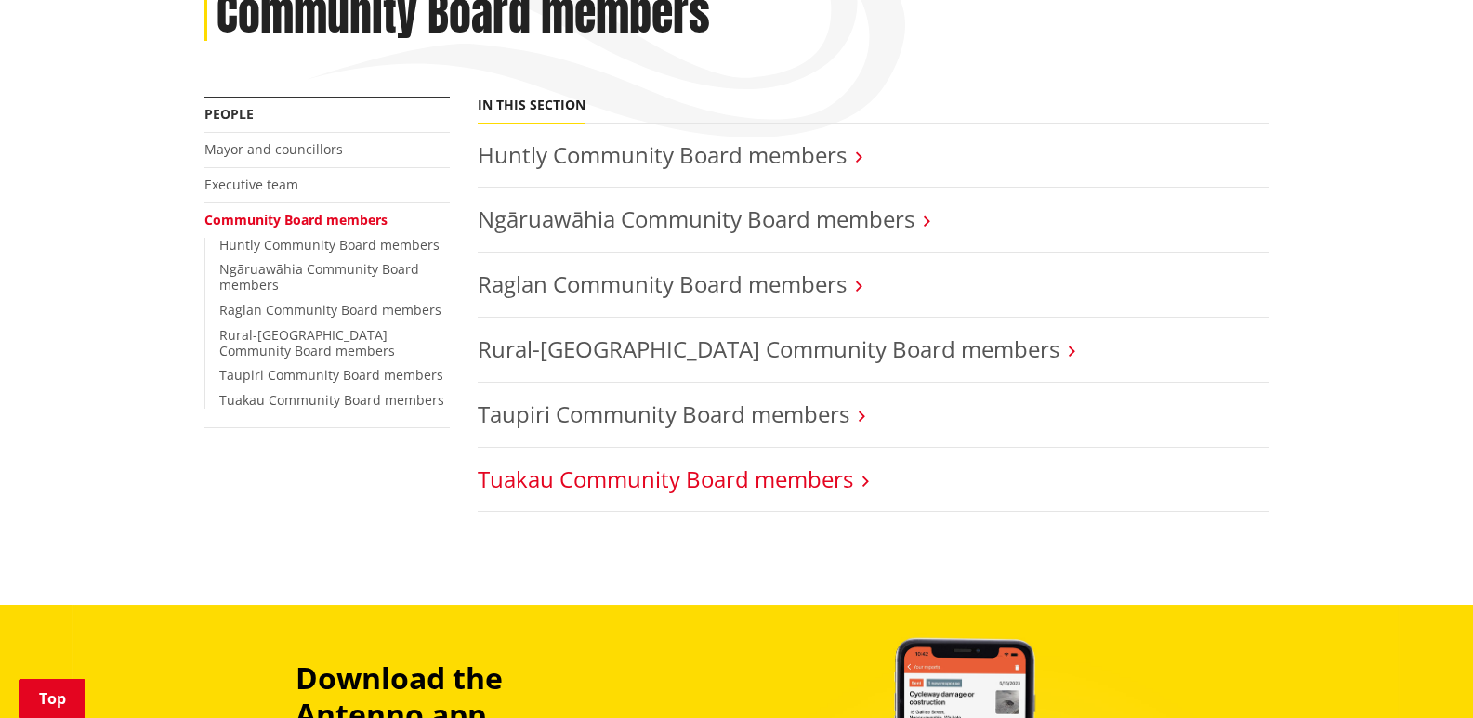
click at [631, 478] on link "Tuakau Community Board members" at bounding box center [665, 479] width 375 height 31
click at [678, 482] on link "Tuakau Community Board members" at bounding box center [665, 479] width 375 height 31
click at [375, 404] on link "Tuakau Community Board members" at bounding box center [331, 400] width 225 height 18
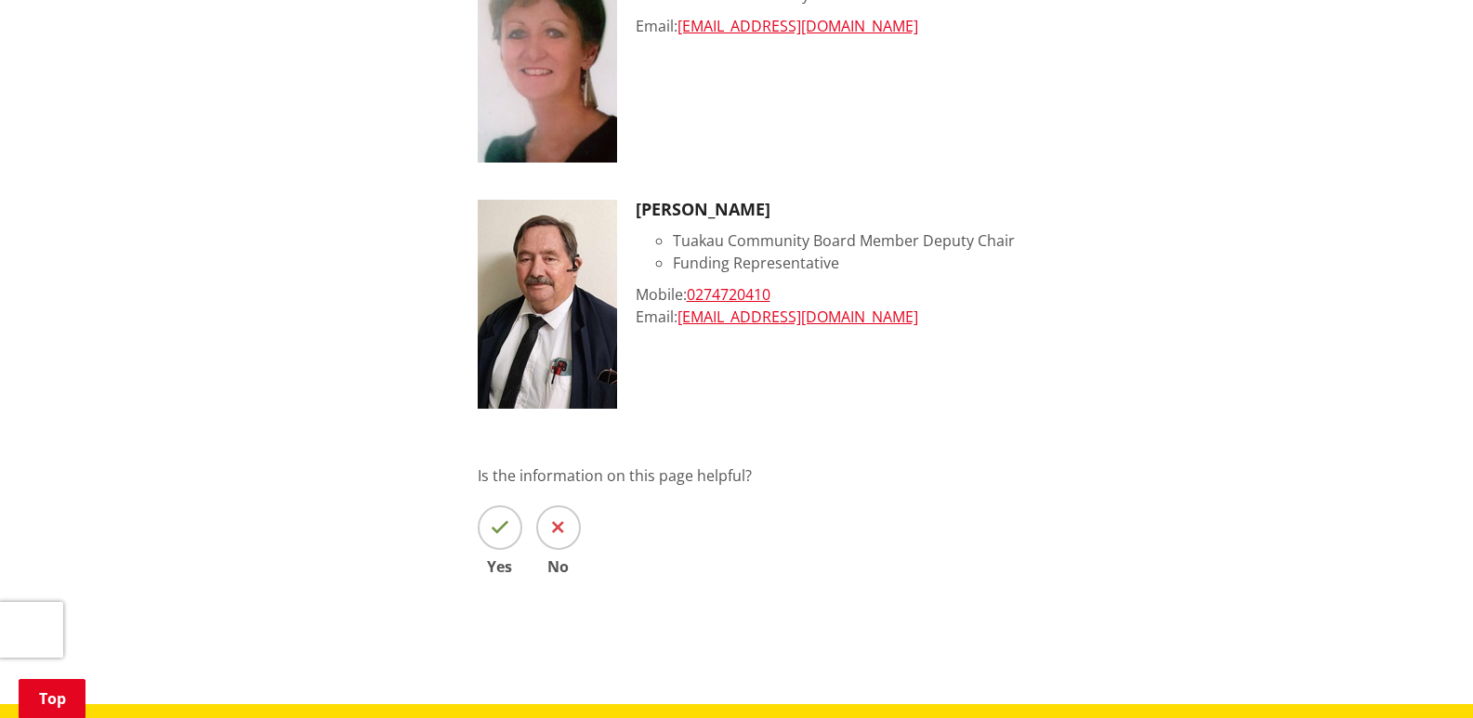
scroll to position [1766, 0]
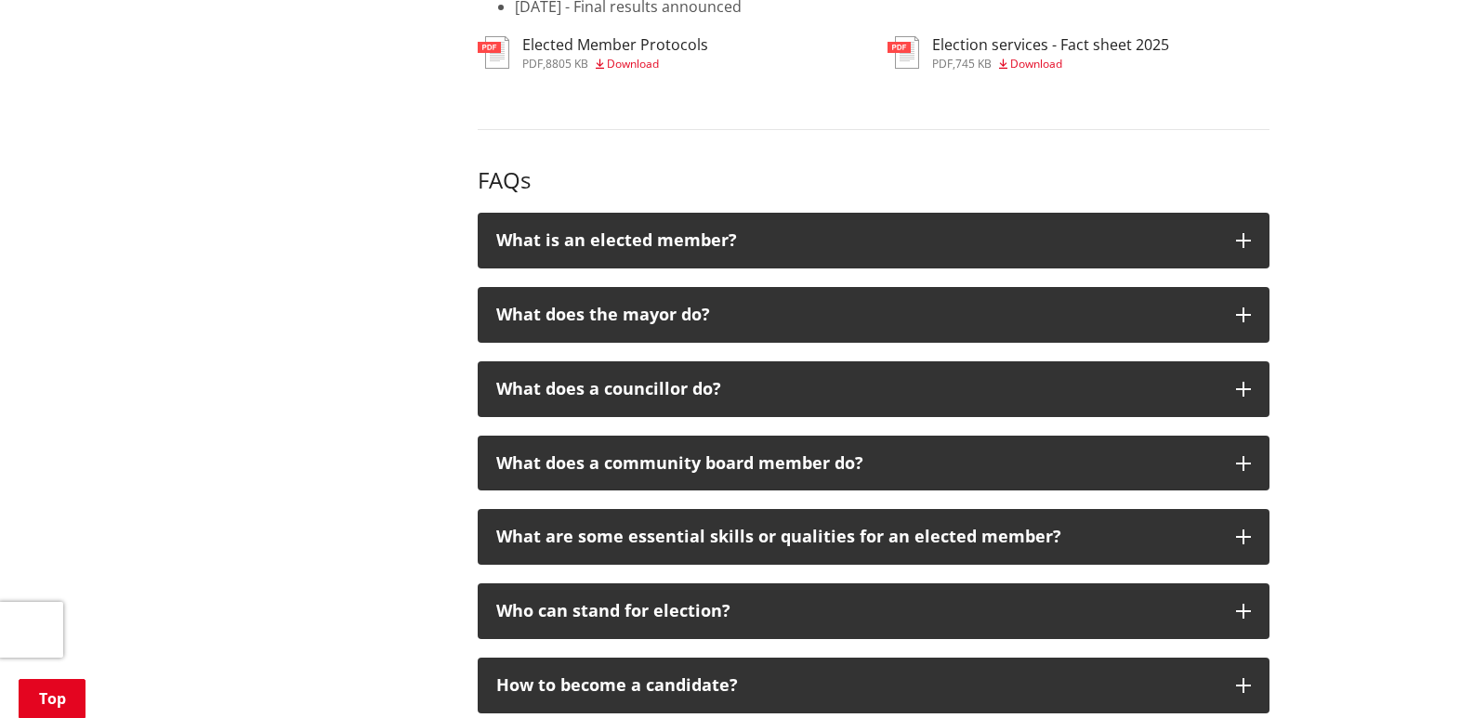
scroll to position [3996, 0]
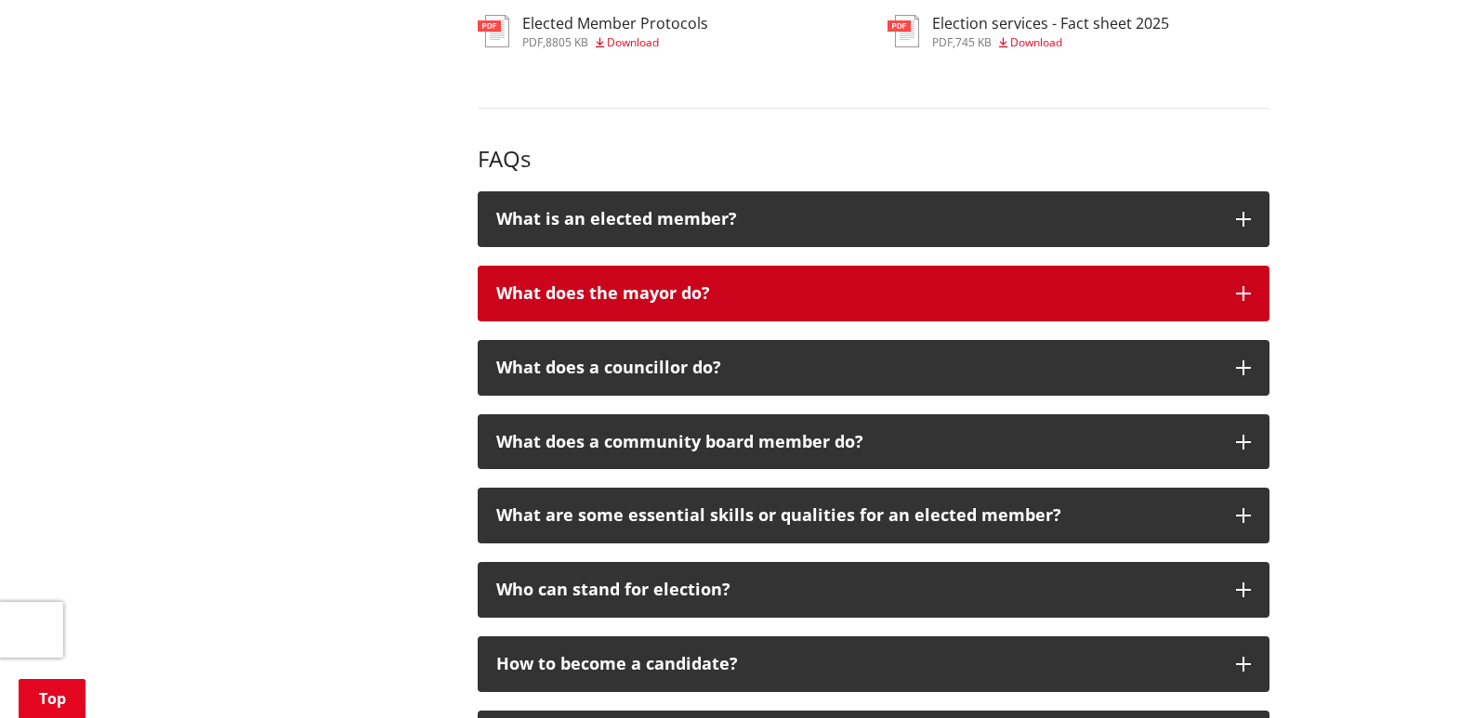
click at [1242, 286] on icon "button" at bounding box center [1243, 293] width 15 height 15
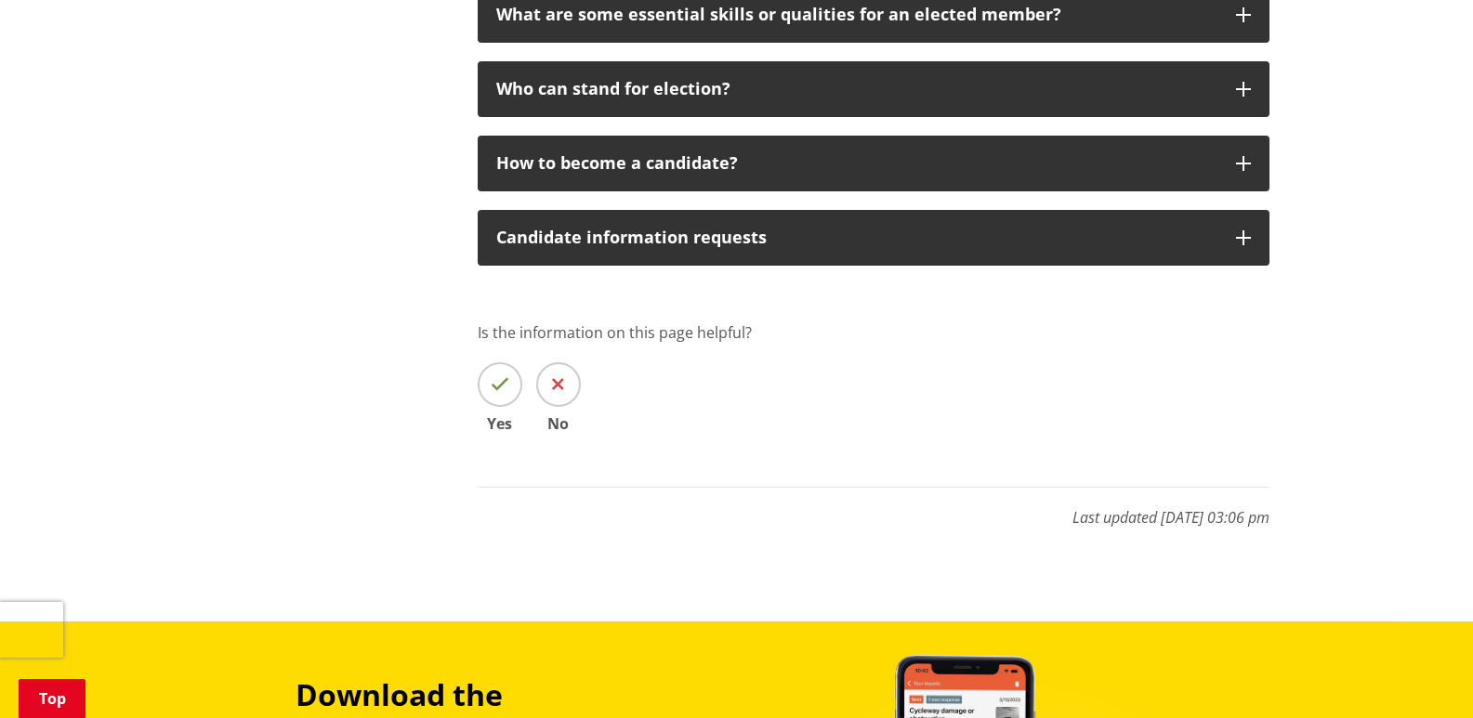
scroll to position [4833, 0]
